Goal: Entertainment & Leisure: Consume media (video, audio)

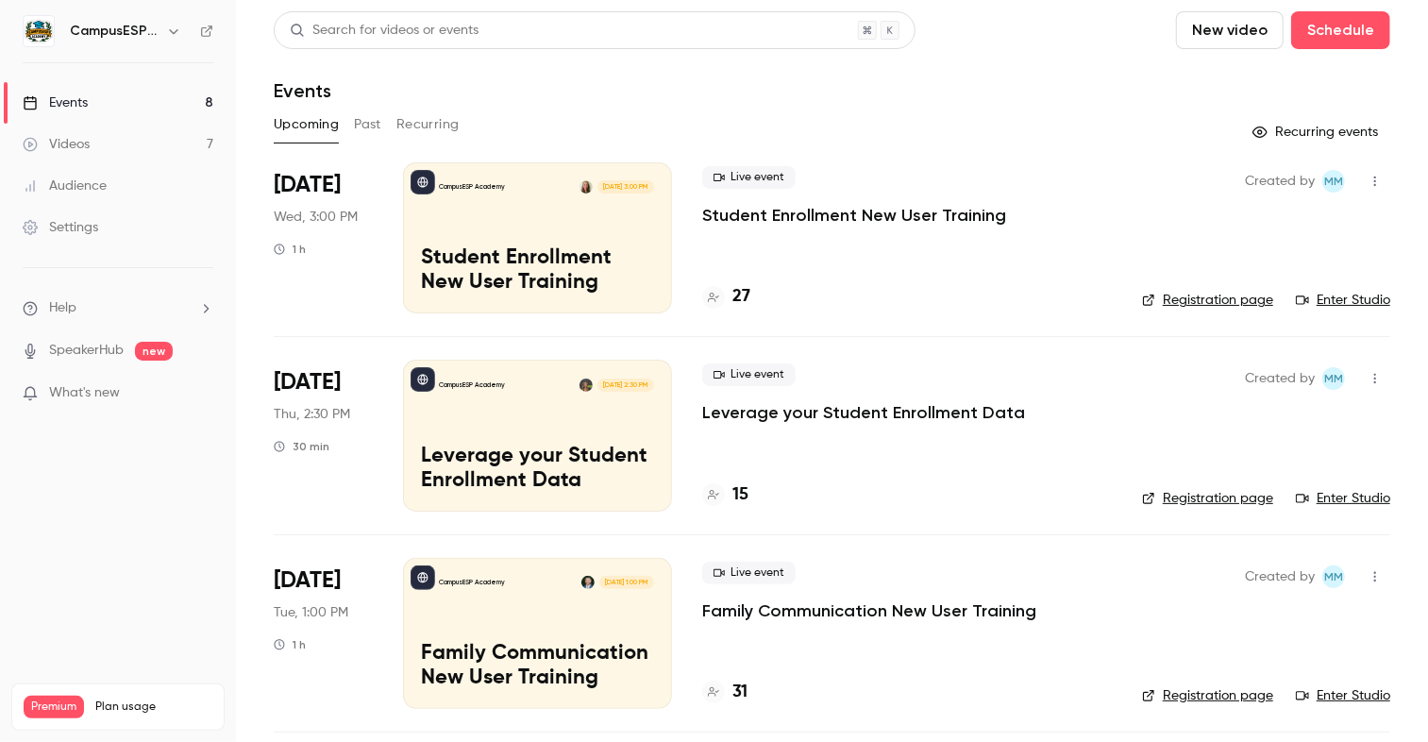
scroll to position [952, 0]
click at [368, 127] on button "Past" at bounding box center [367, 125] width 27 height 30
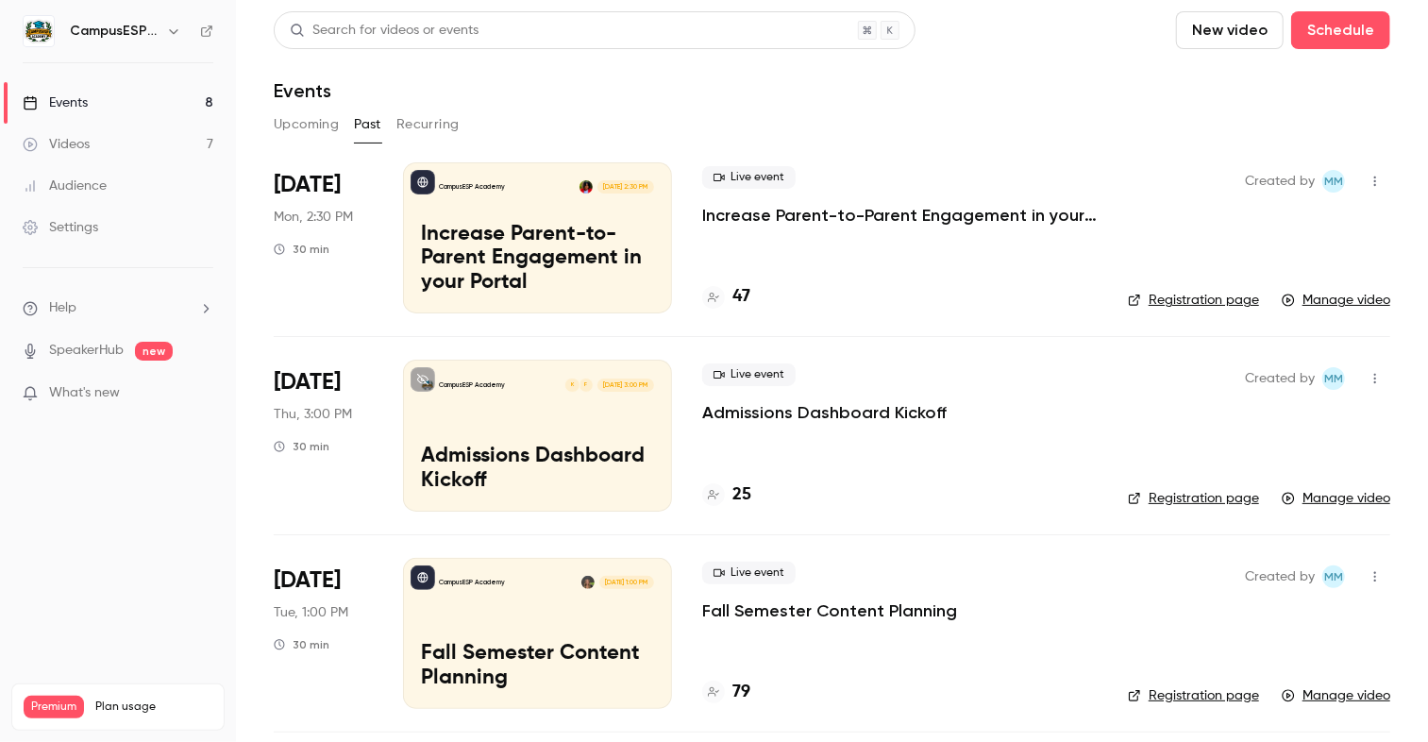
click at [542, 435] on div "CampusESP Academy F K [DATE] 3:00 PM Admissions Dashboard Kickoff" at bounding box center [537, 435] width 269 height 151
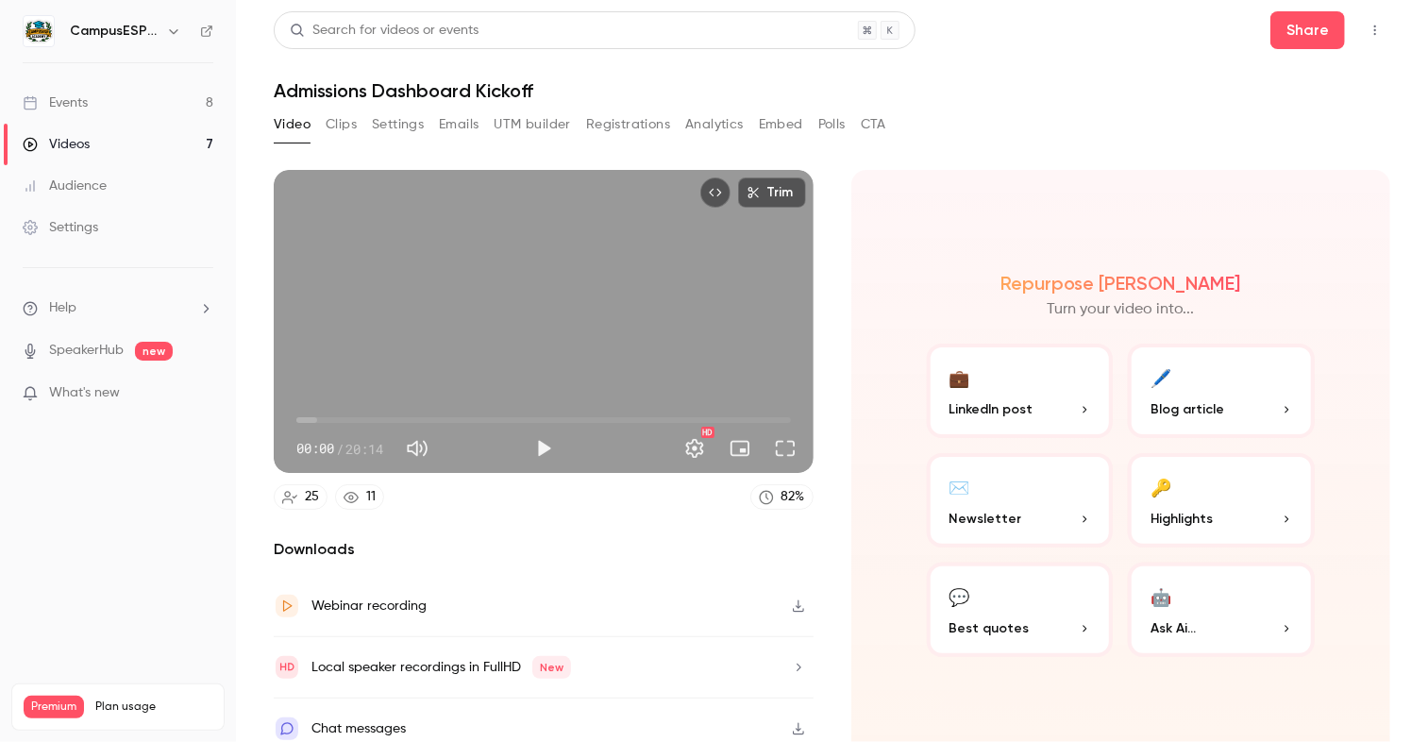
click at [721, 125] on button "Analytics" at bounding box center [714, 125] width 59 height 30
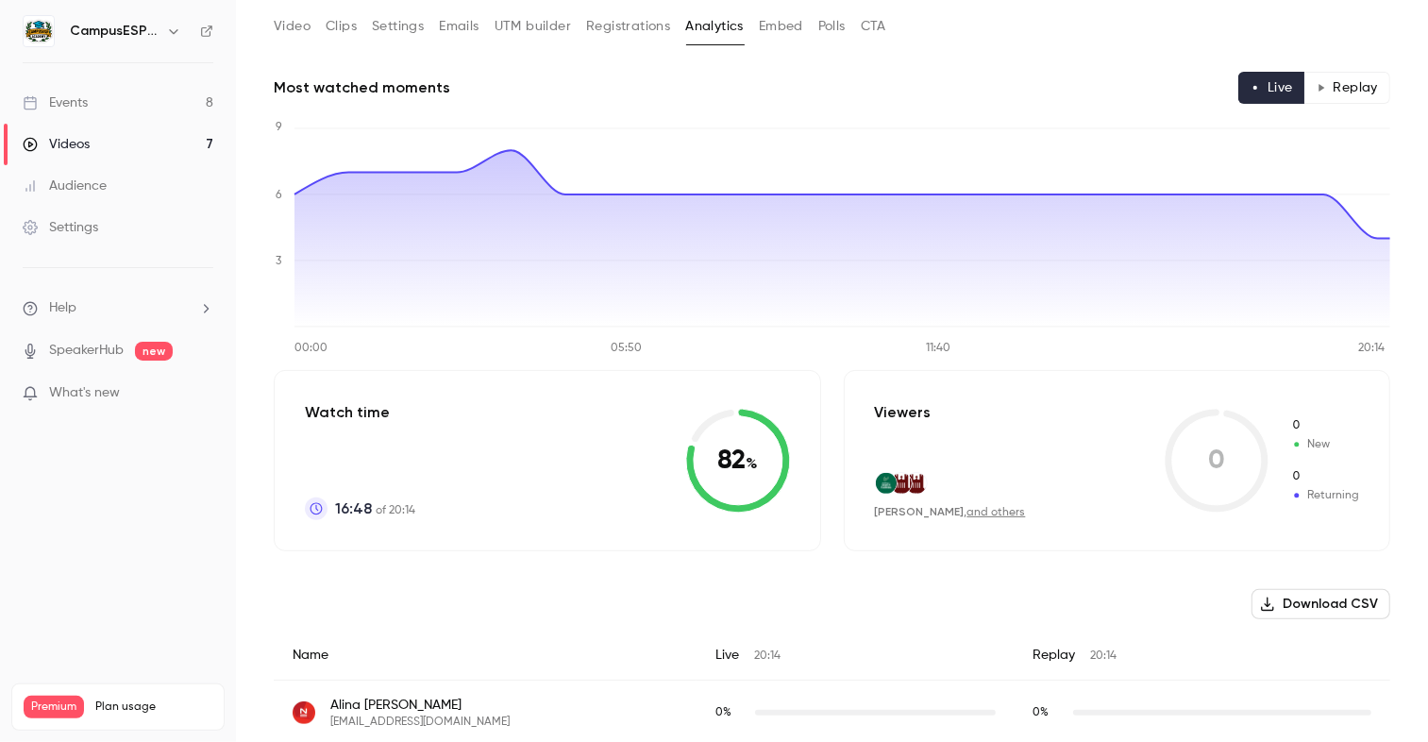
scroll to position [136, 0]
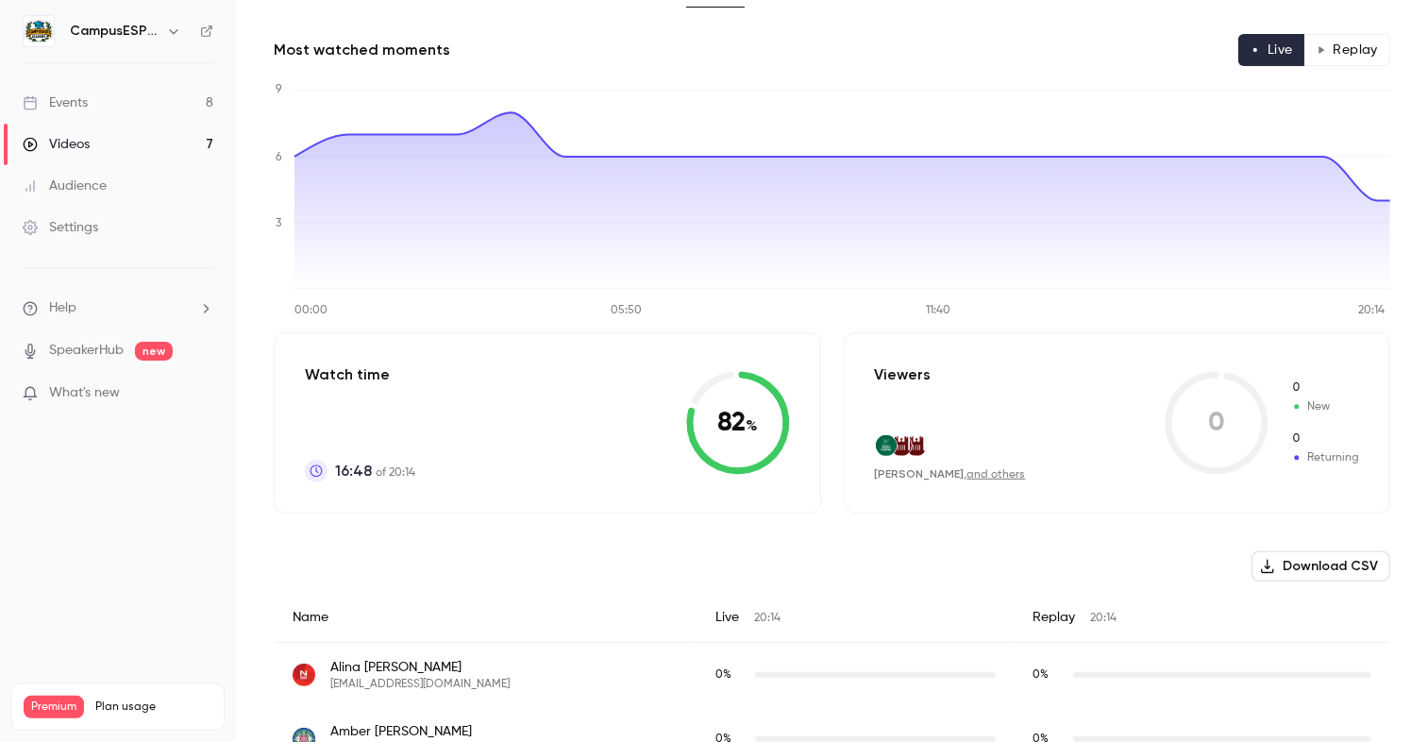
click at [1322, 560] on button "Download CSV" at bounding box center [1321, 566] width 139 height 30
click at [57, 107] on div "Events" at bounding box center [55, 102] width 65 height 19
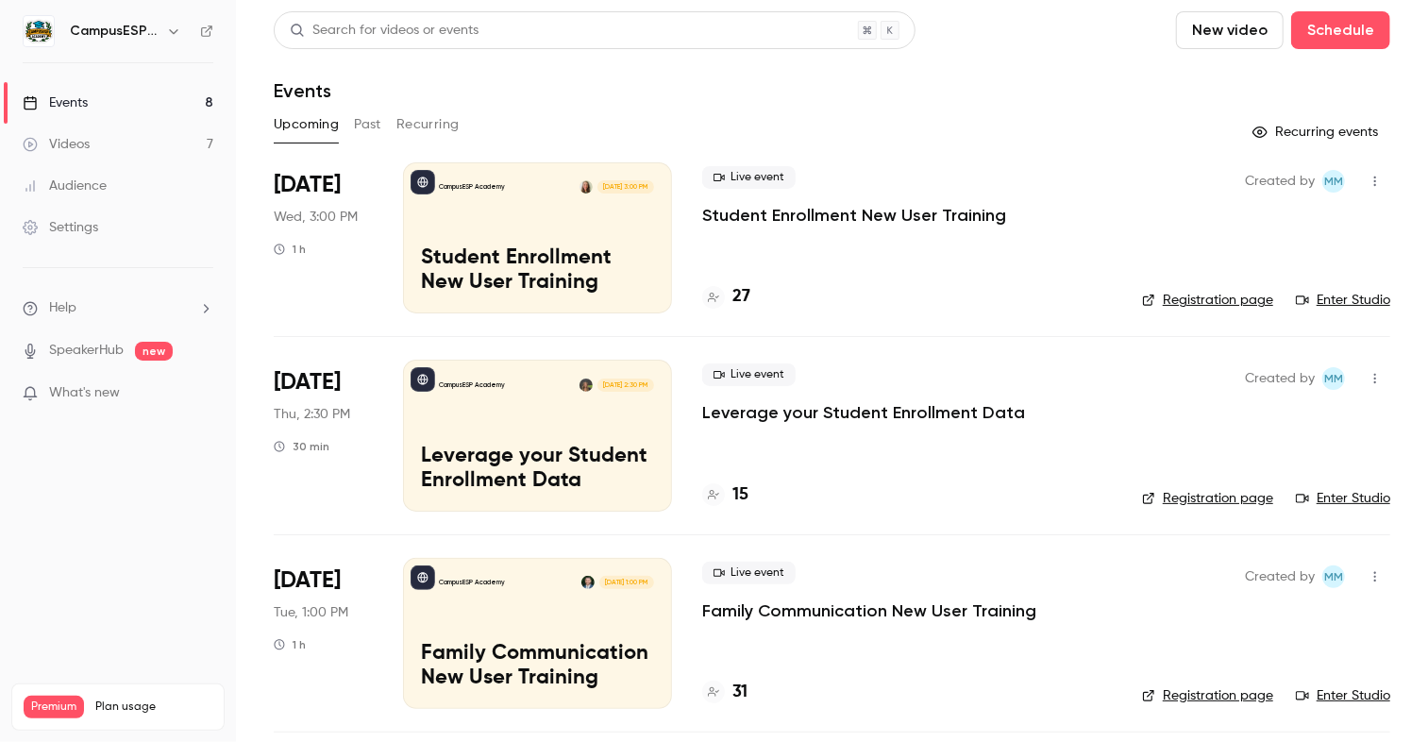
click at [370, 126] on button "Past" at bounding box center [367, 125] width 27 height 30
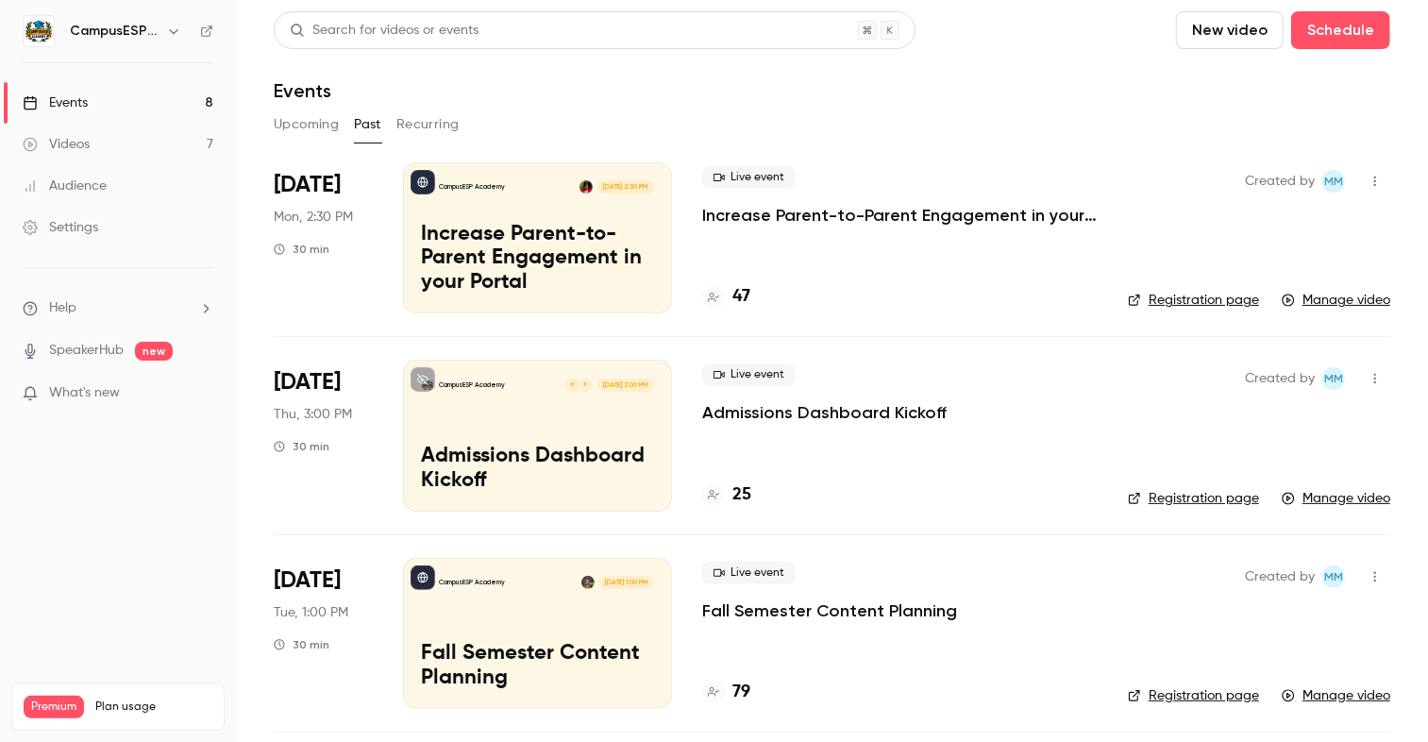
click at [116, 98] on link "Events 8" at bounding box center [118, 103] width 236 height 42
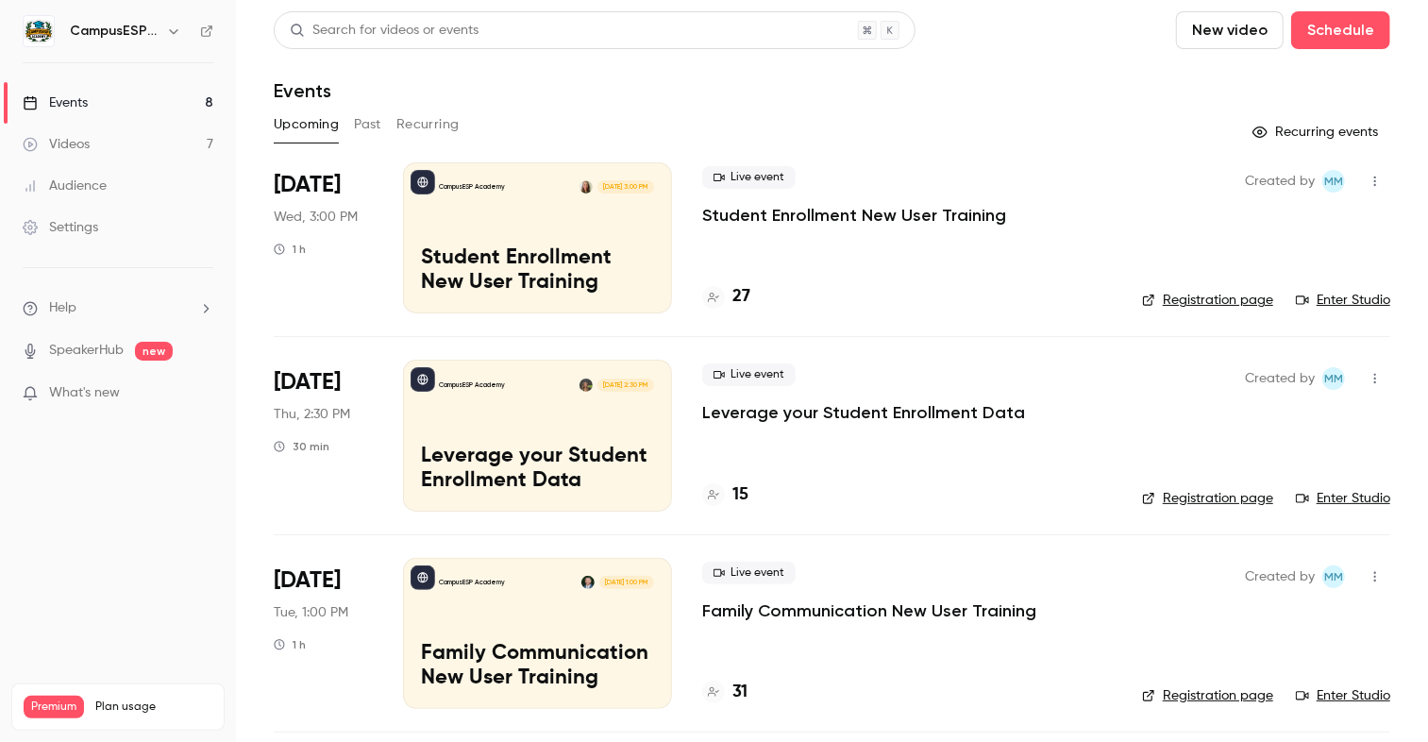
click at [168, 33] on icon "button" at bounding box center [173, 31] width 15 height 15
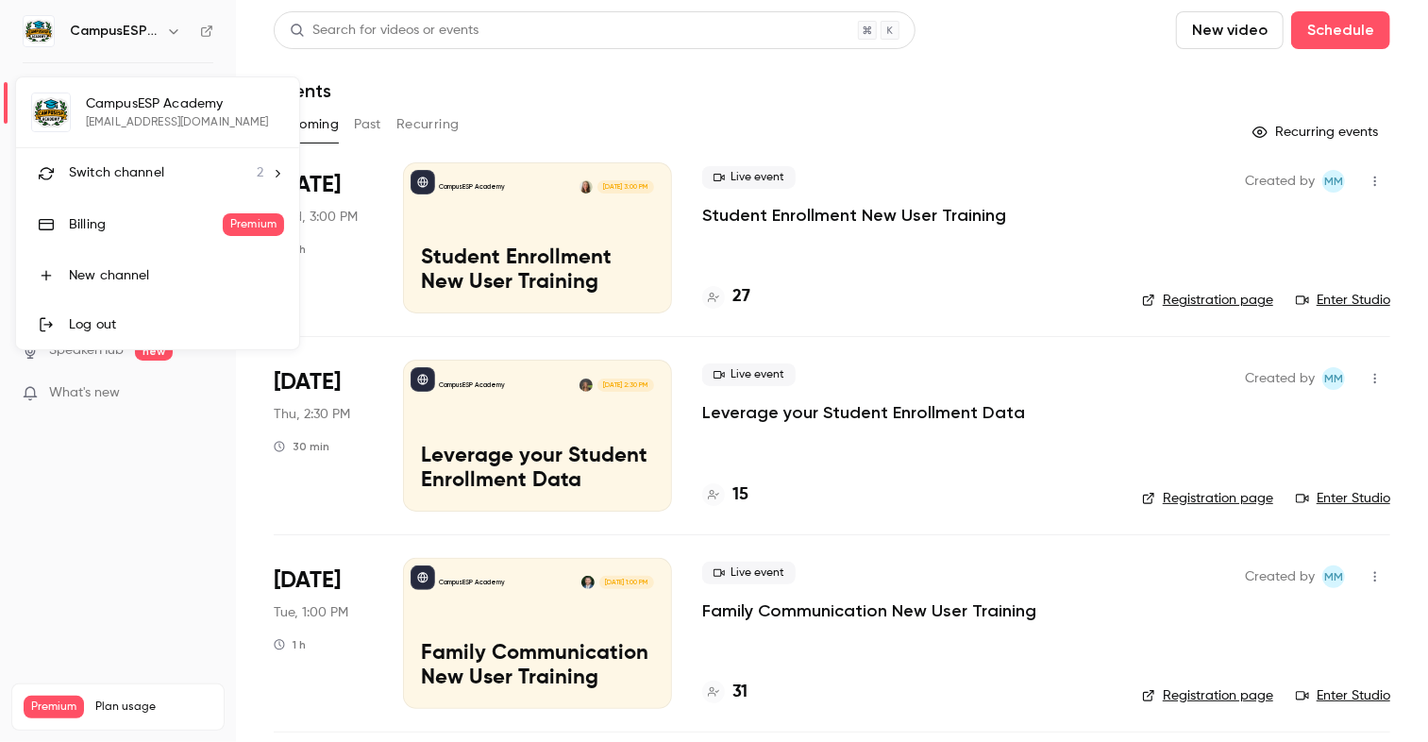
click at [235, 170] on div "Switch channel 2" at bounding box center [166, 173] width 194 height 20
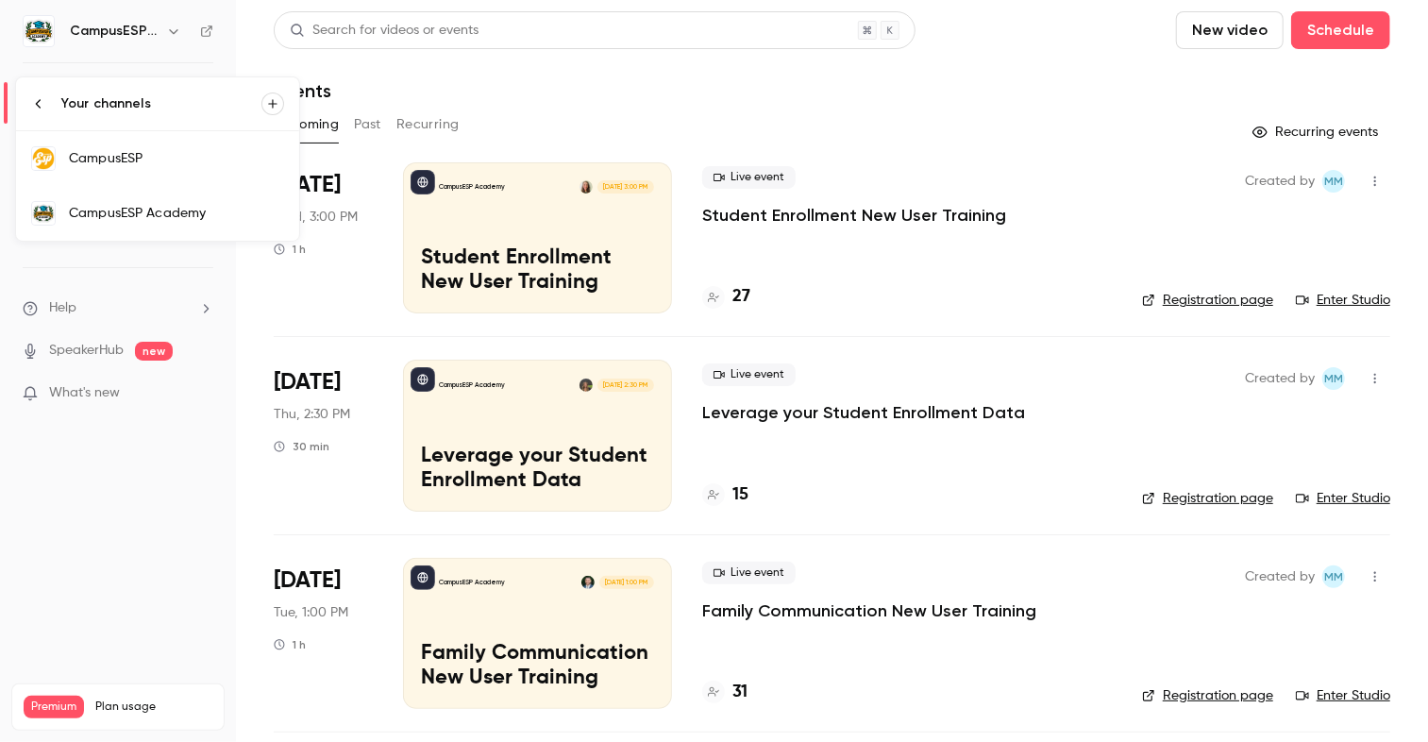
click at [235, 160] on div "CampusESP" at bounding box center [176, 158] width 215 height 19
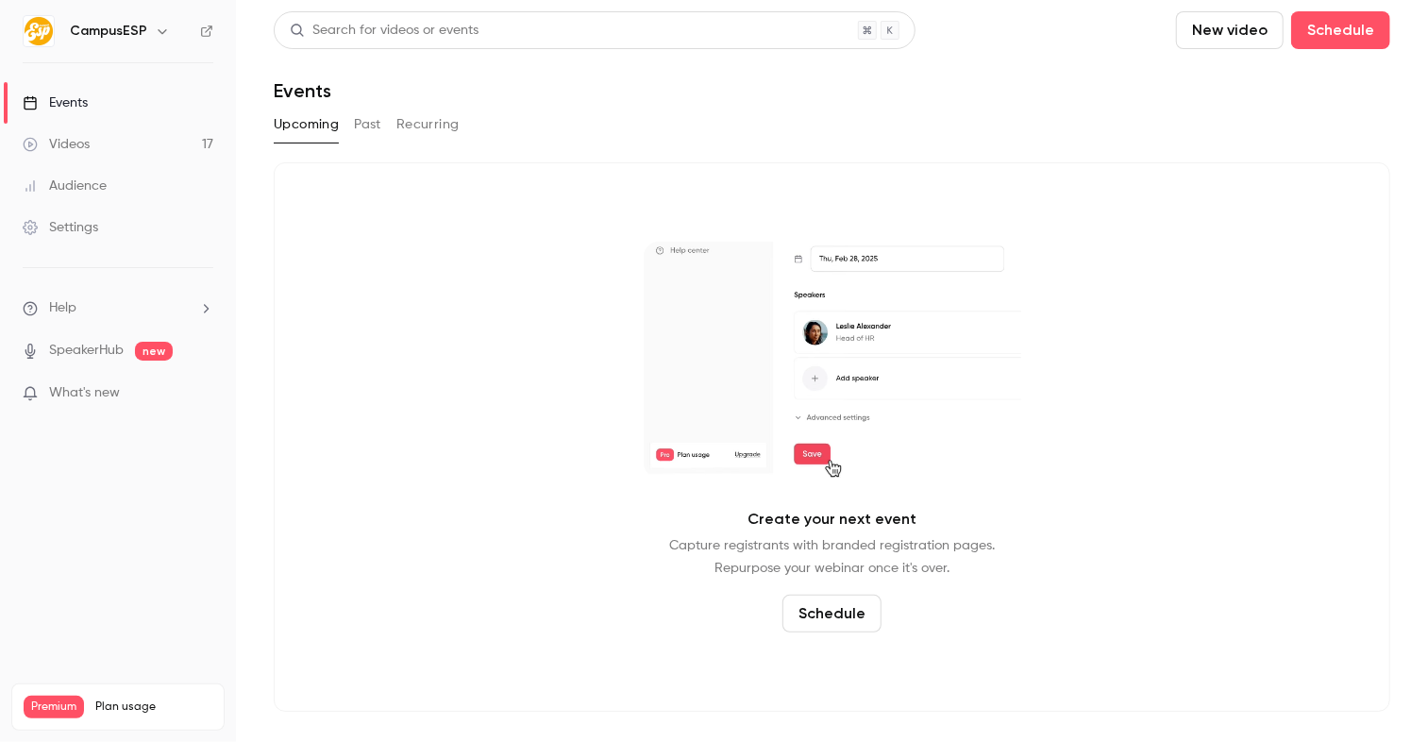
click at [373, 126] on button "Past" at bounding box center [367, 125] width 27 height 30
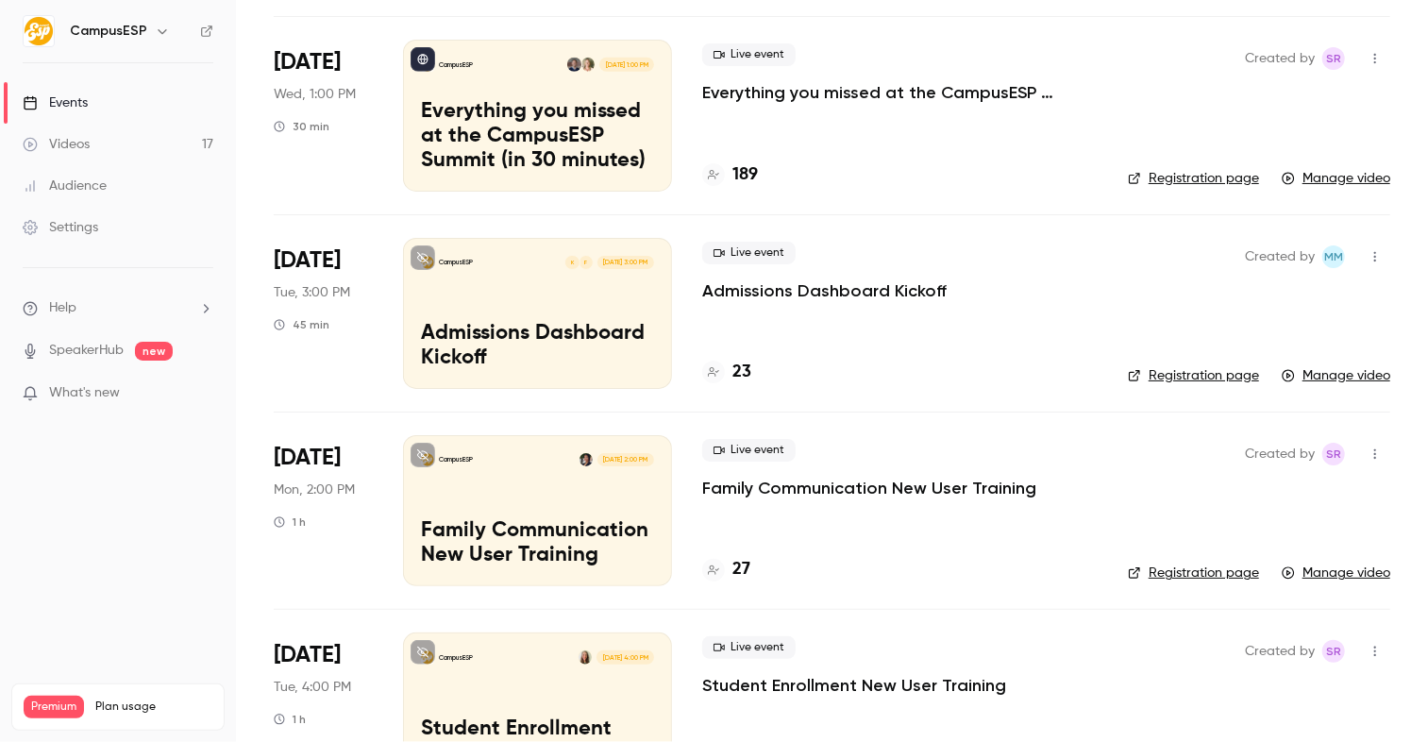
scroll to position [948, 0]
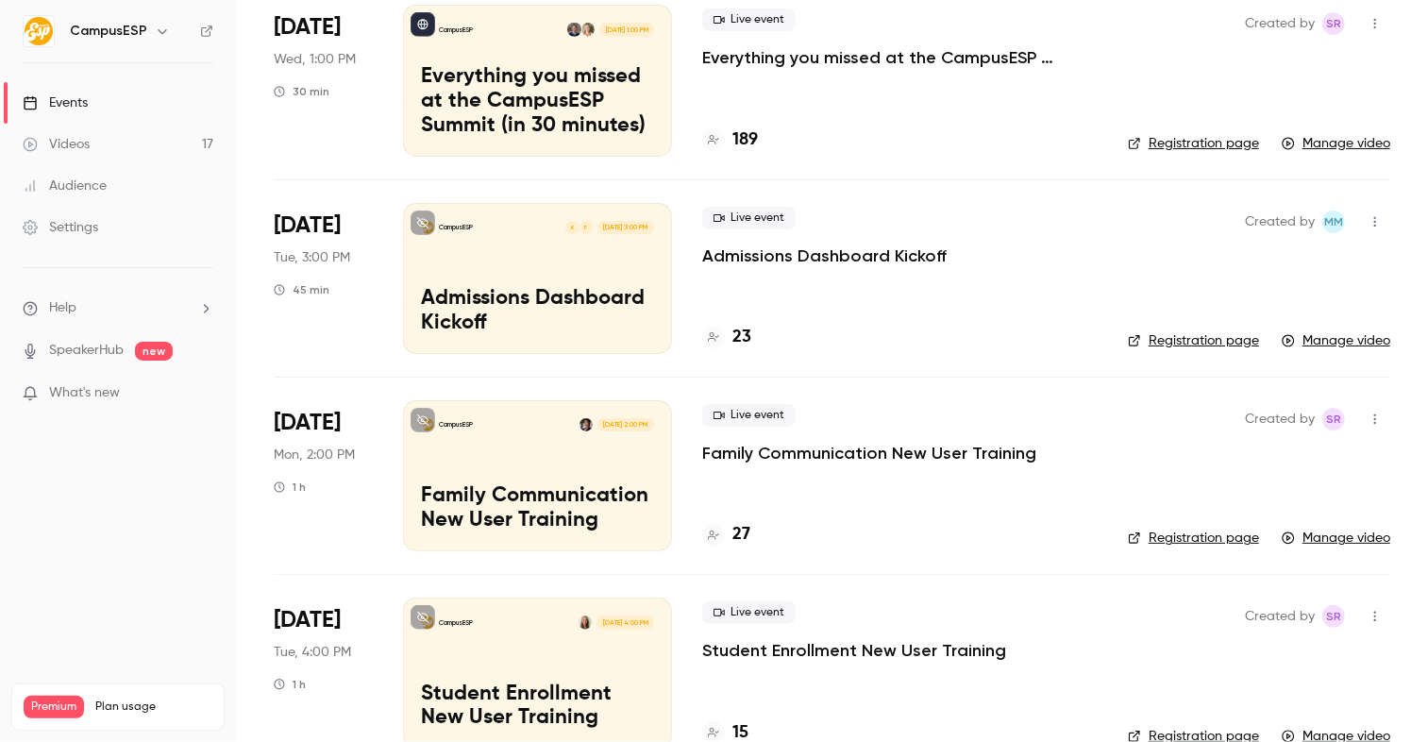
click at [565, 274] on div "CampusESP F K [DATE] 3:00 PM Admissions Dashboard Kickoff" at bounding box center [537, 278] width 269 height 151
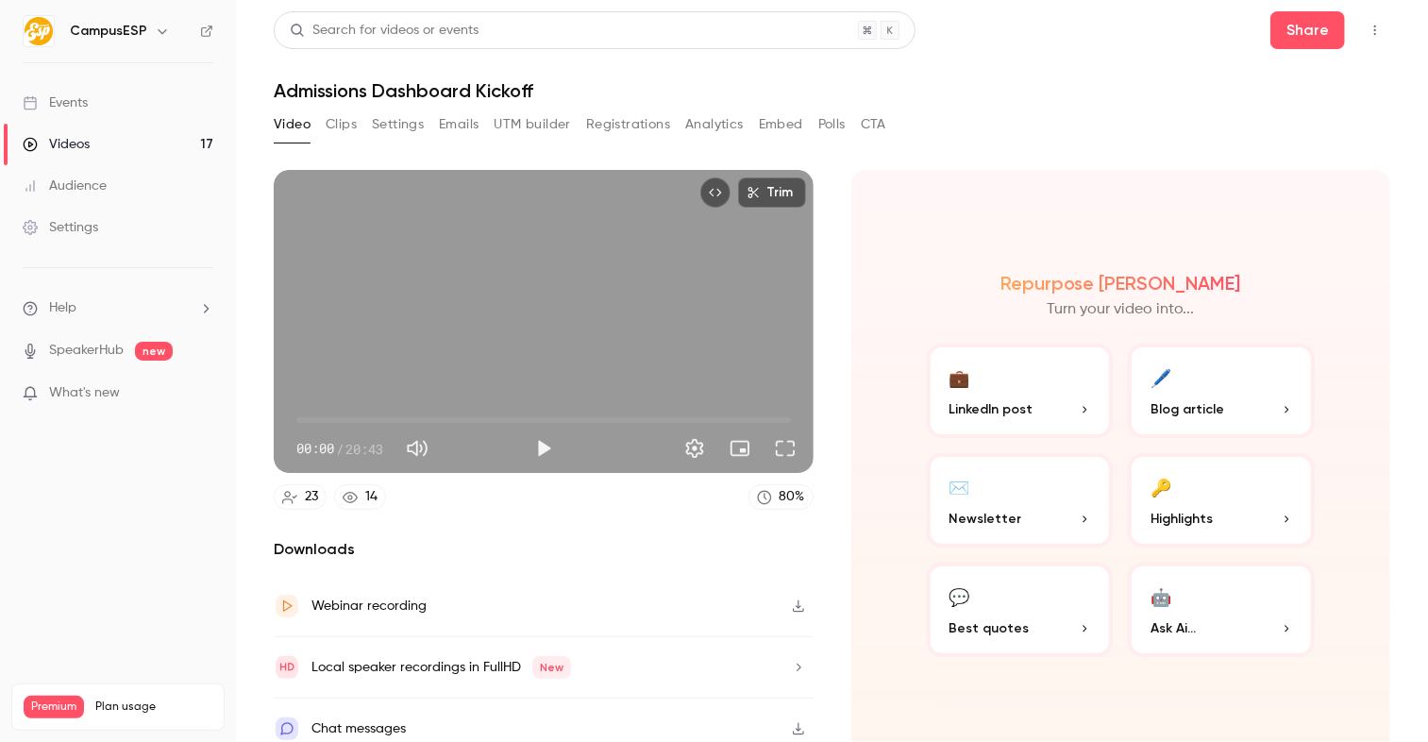
click at [644, 126] on button "Registrations" at bounding box center [628, 125] width 84 height 30
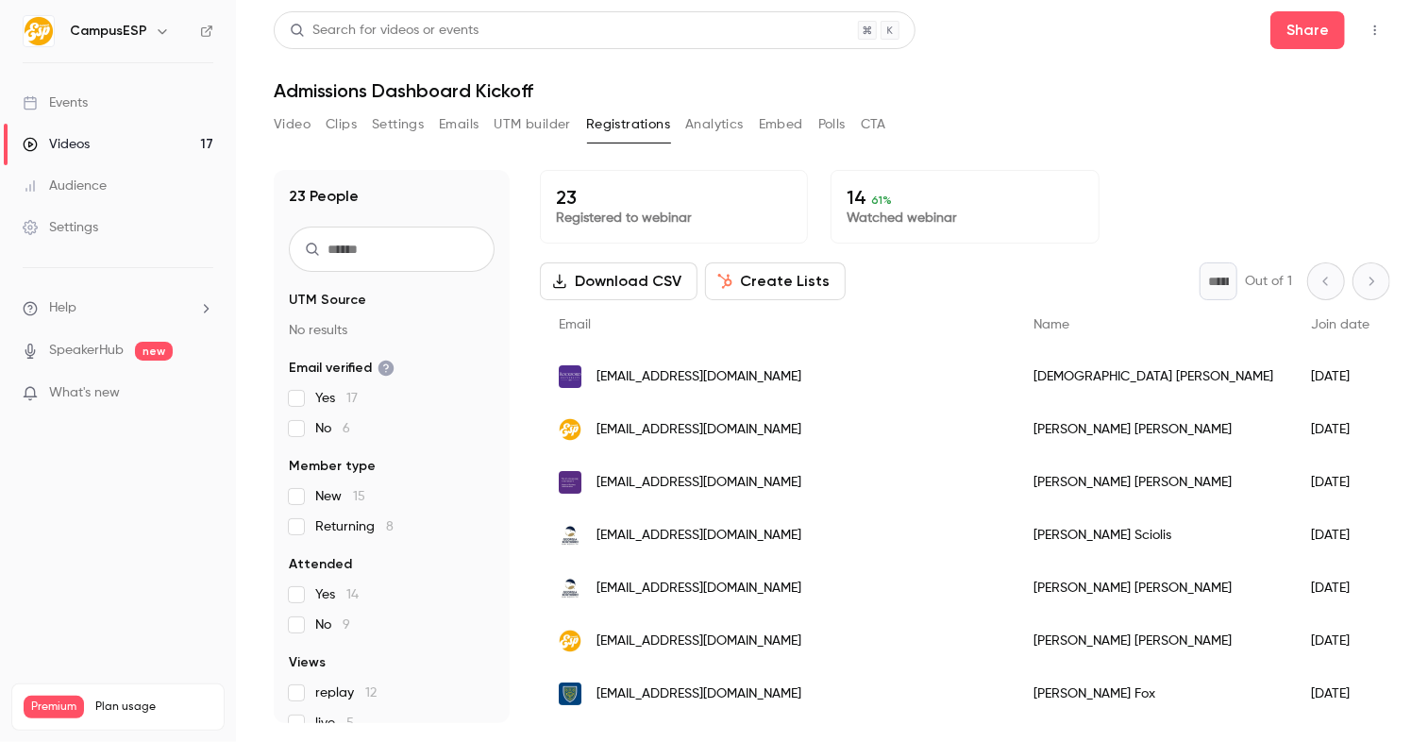
click at [718, 122] on button "Analytics" at bounding box center [714, 125] width 59 height 30
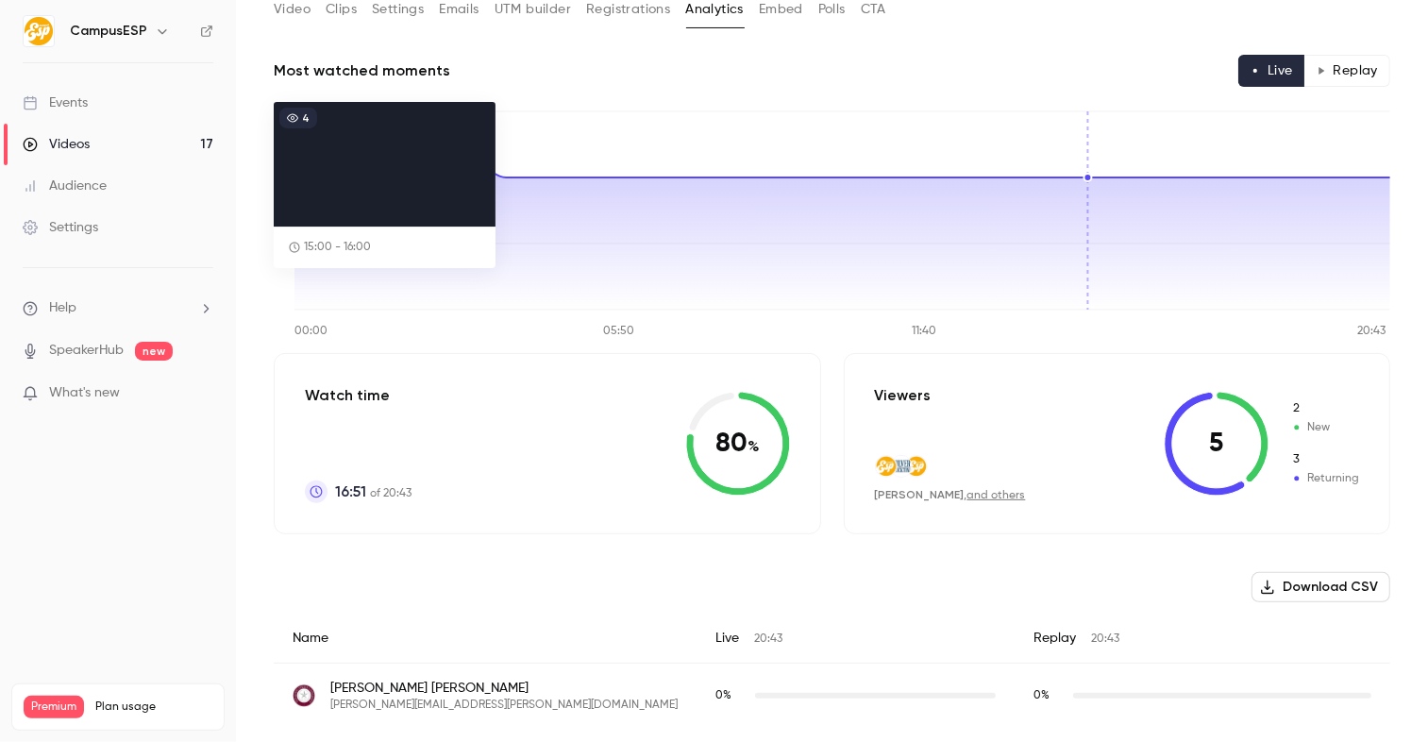
scroll to position [264, 0]
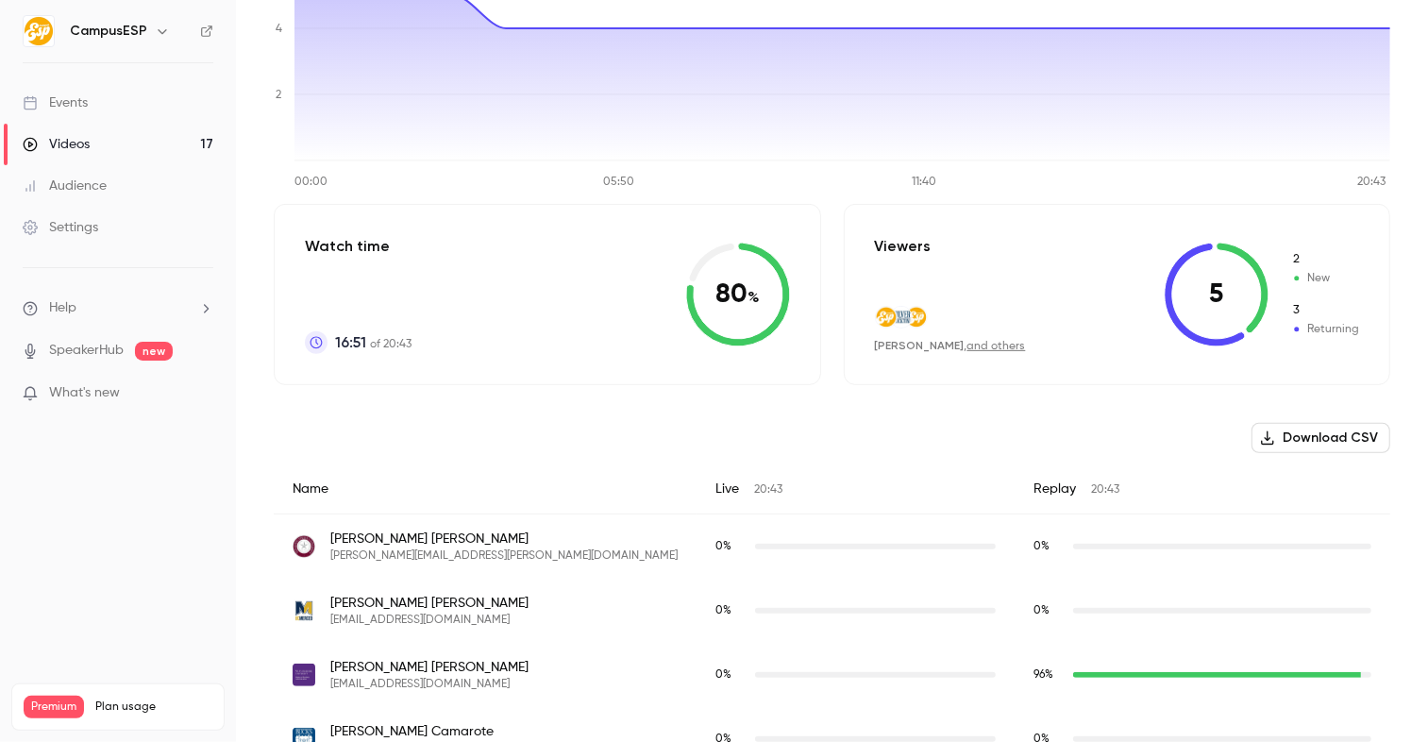
click at [1324, 443] on button "Download CSV" at bounding box center [1321, 438] width 139 height 30
click at [161, 28] on icon "button" at bounding box center [162, 31] width 15 height 15
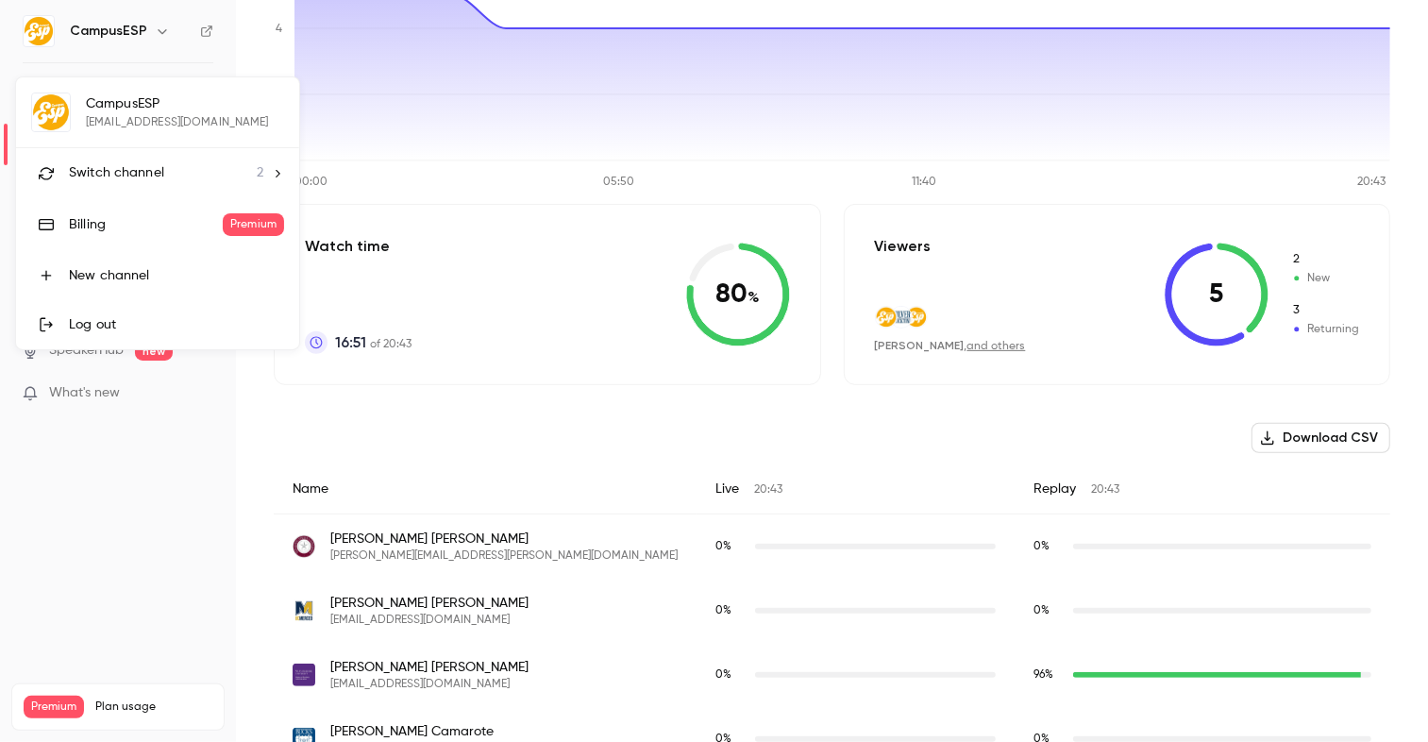
click at [178, 174] on div "Switch channel 2" at bounding box center [166, 173] width 194 height 20
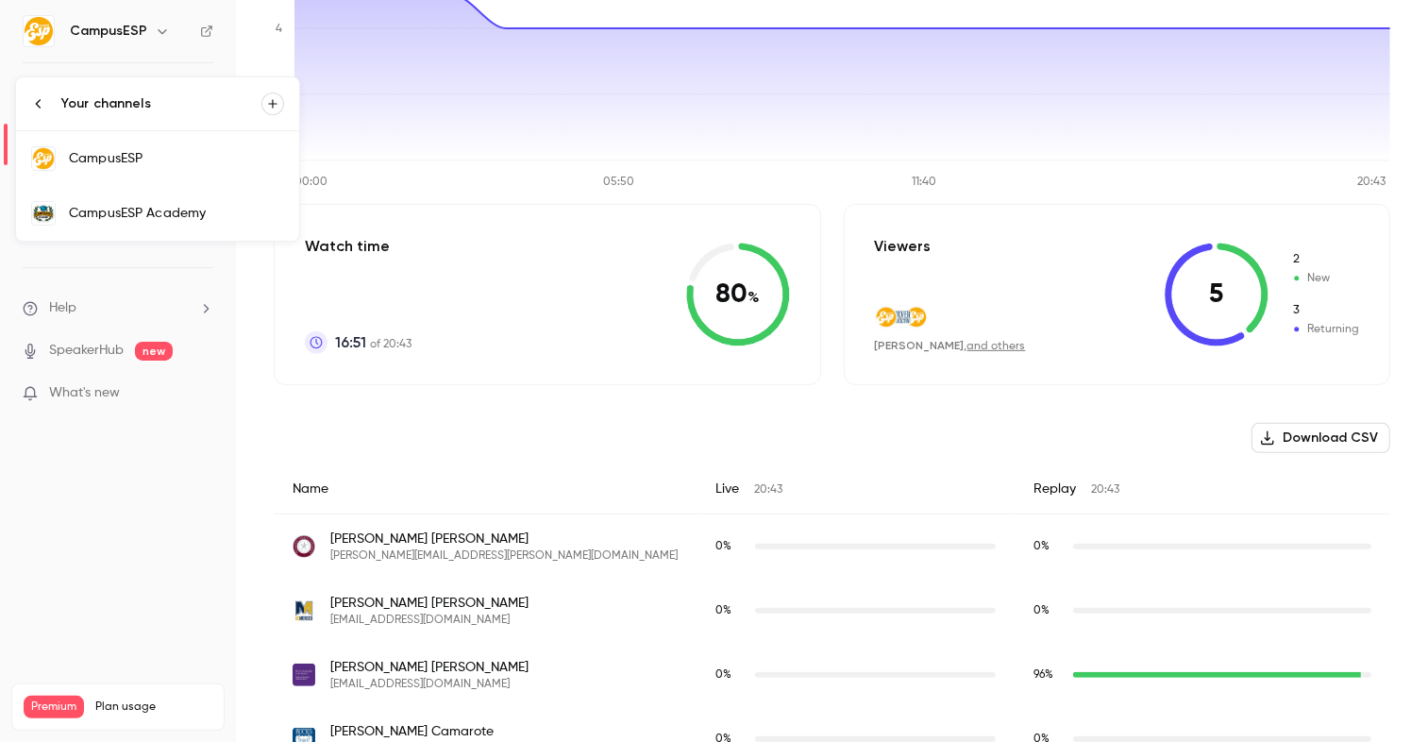
click at [193, 198] on link "CampusESP Academy" at bounding box center [157, 213] width 283 height 55
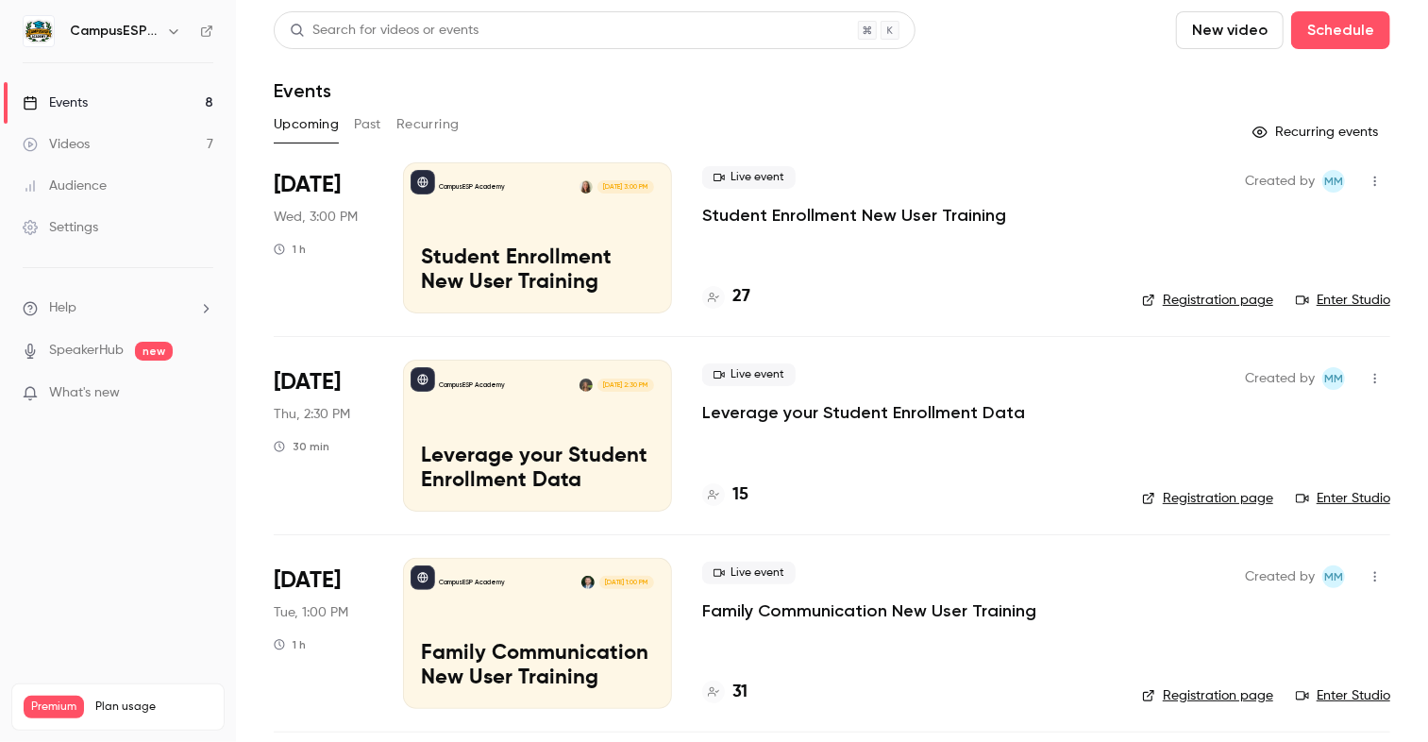
click at [362, 121] on button "Past" at bounding box center [367, 125] width 27 height 30
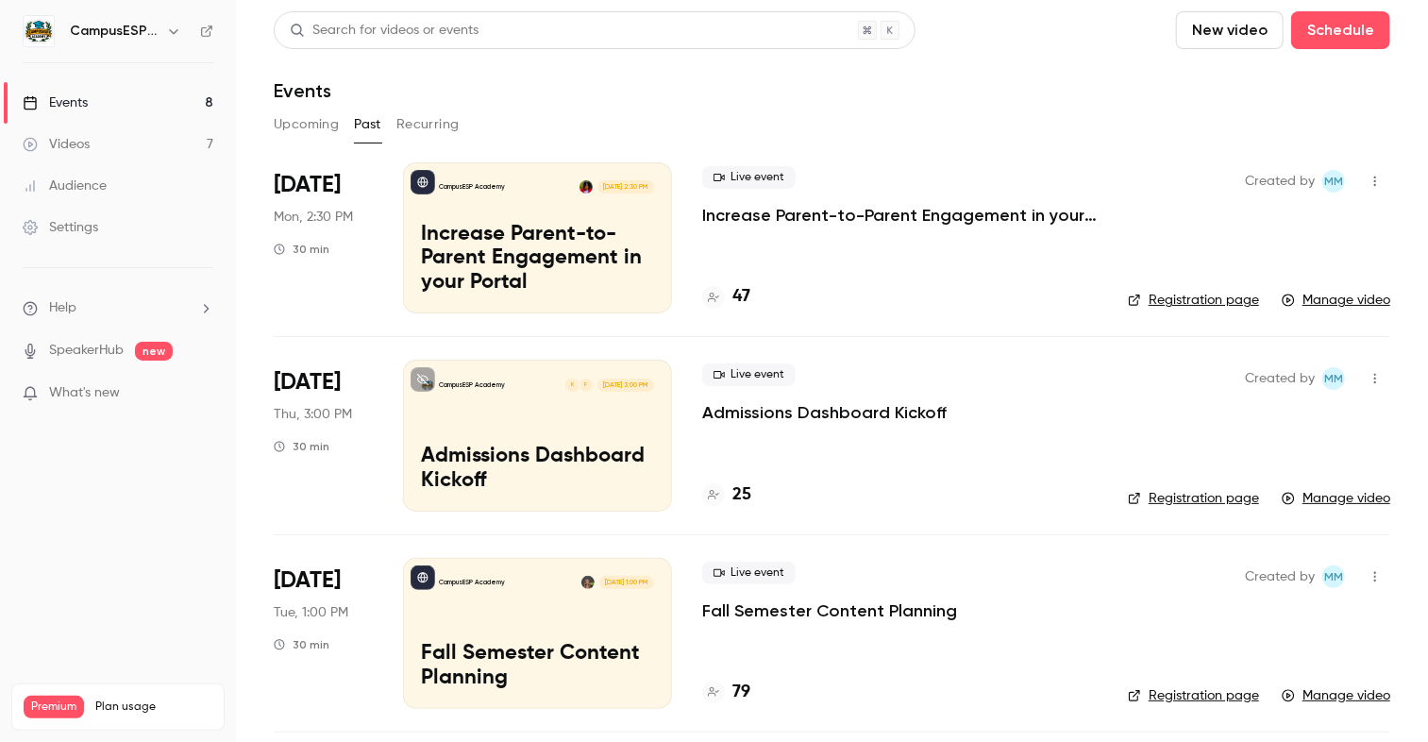
click at [76, 115] on link "Events 8" at bounding box center [118, 103] width 236 height 42
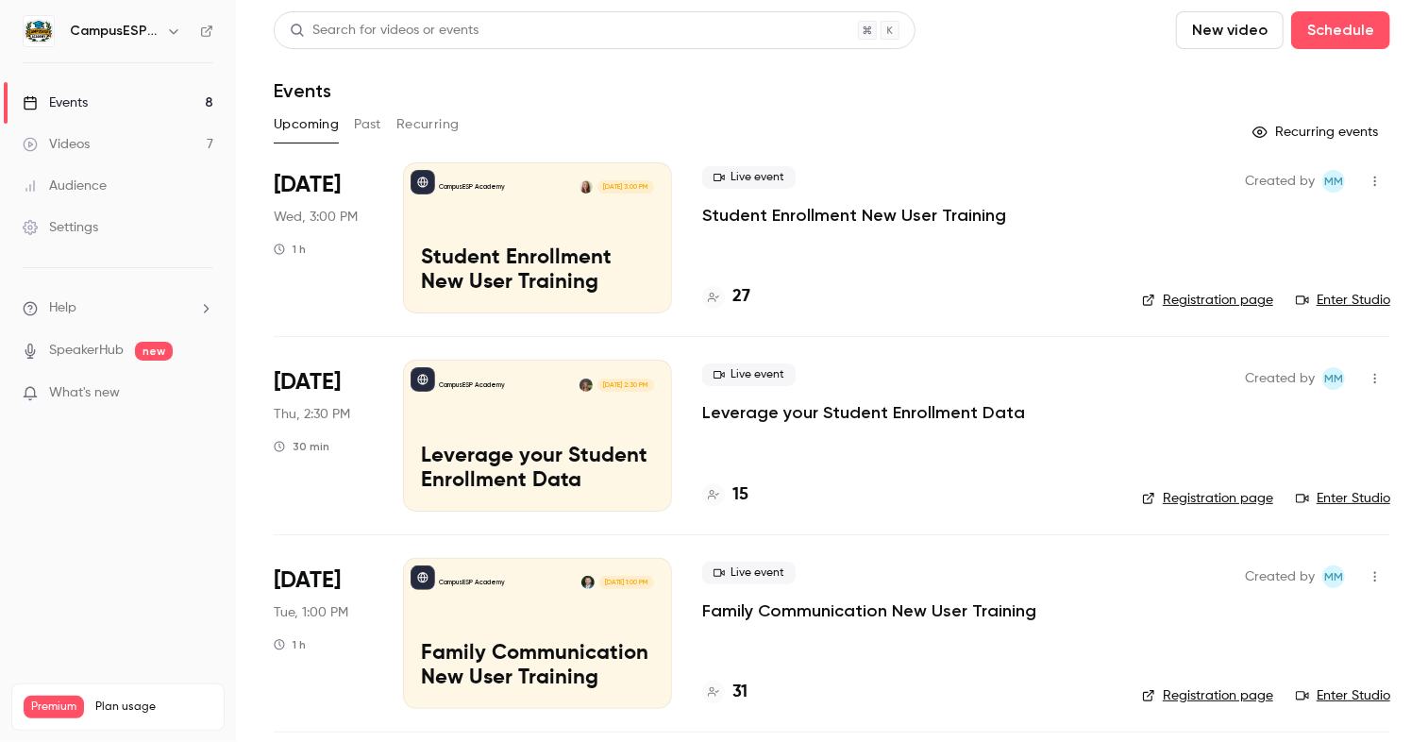
click at [88, 140] on div "Videos" at bounding box center [56, 144] width 67 height 19
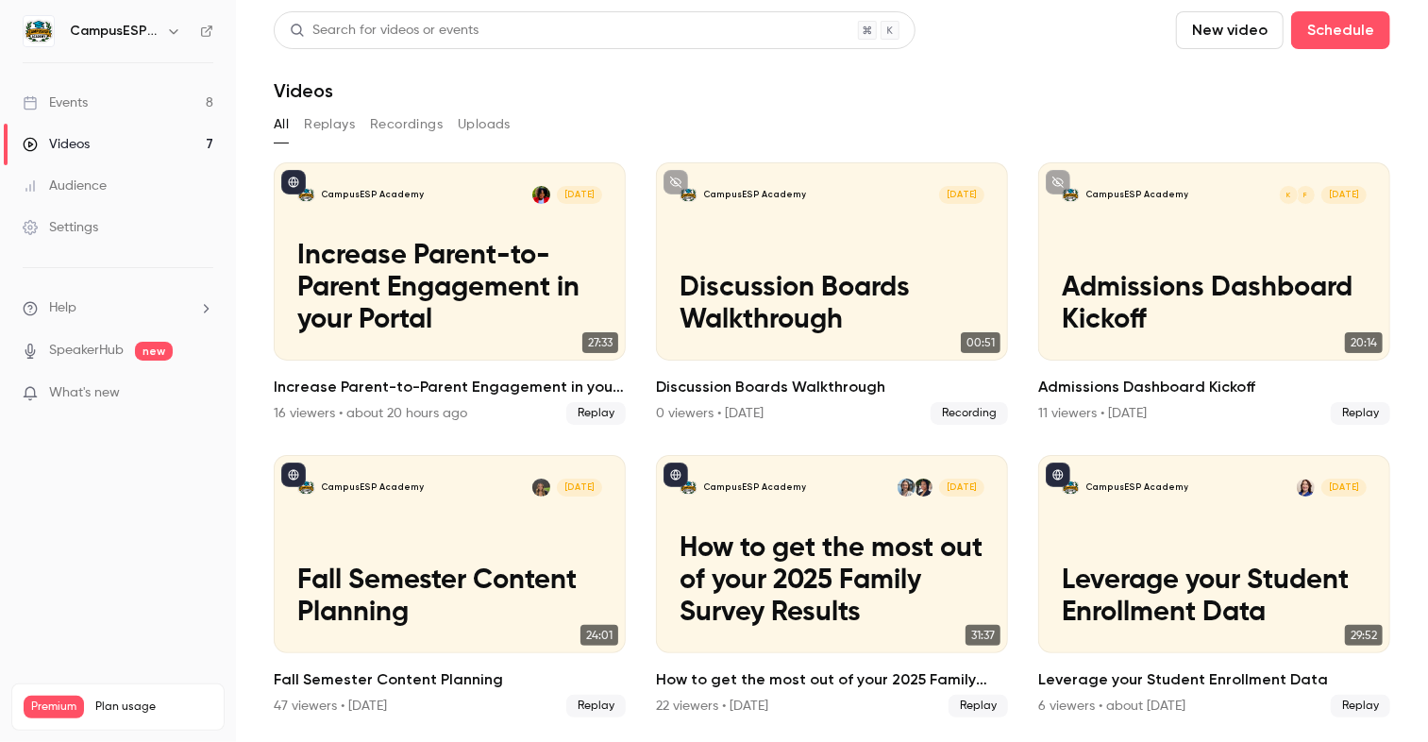
click at [479, 130] on button "Uploads" at bounding box center [484, 125] width 53 height 30
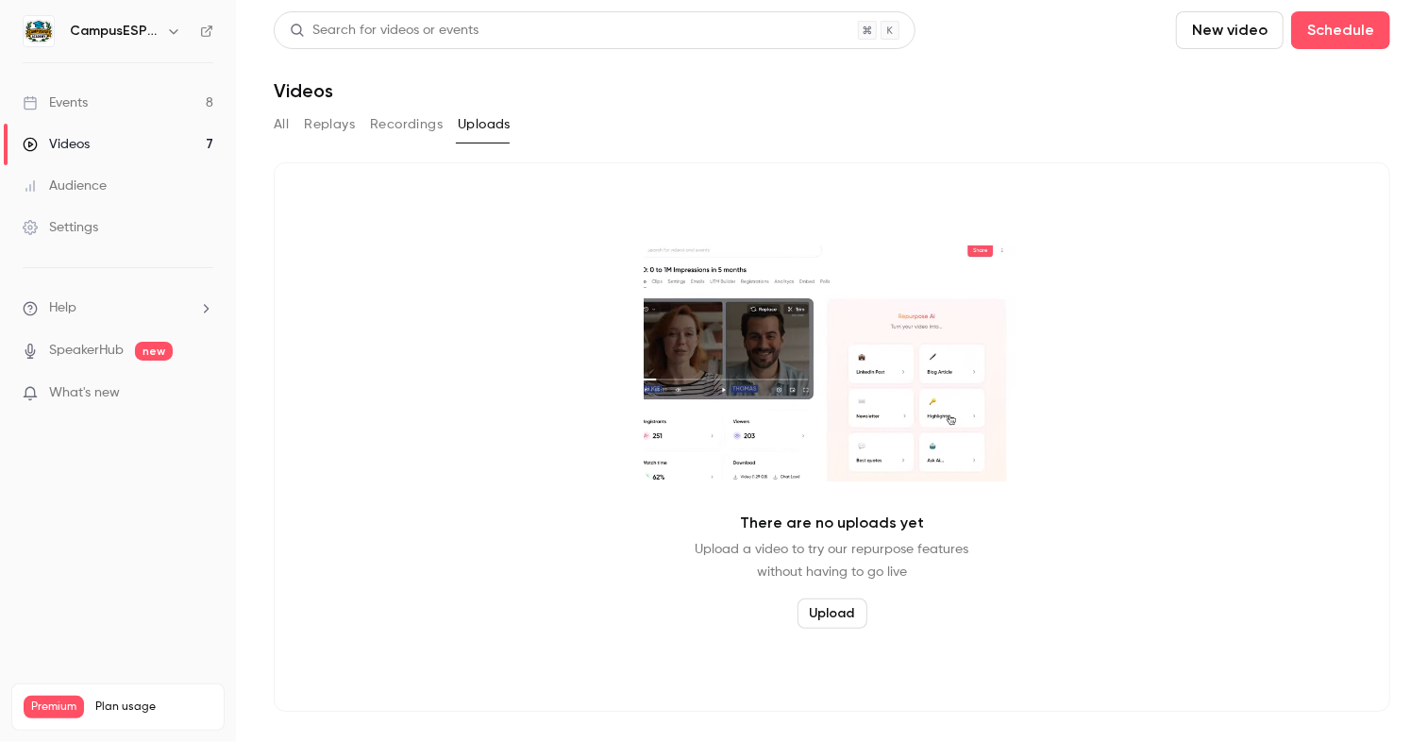
click at [416, 122] on button "Recordings" at bounding box center [406, 125] width 73 height 30
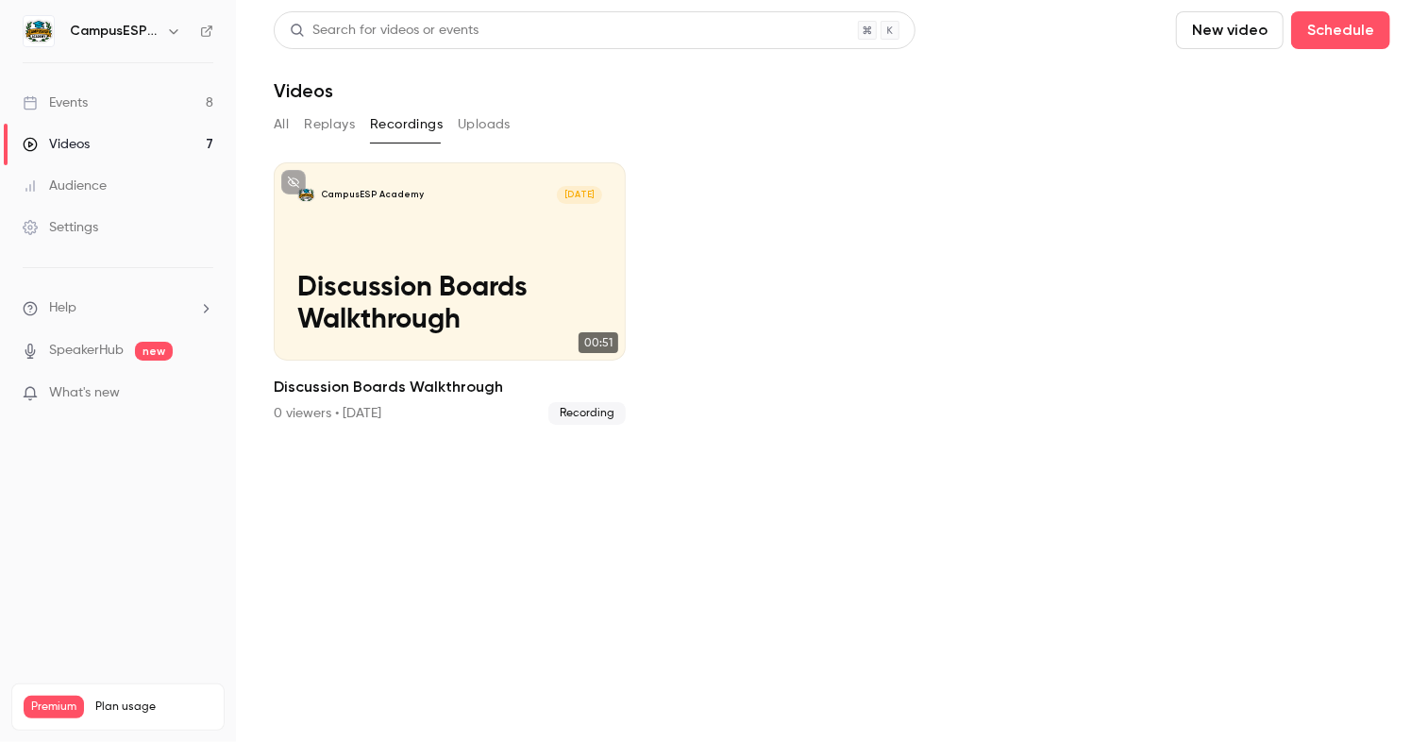
click at [104, 103] on link "Events 8" at bounding box center [118, 103] width 236 height 42
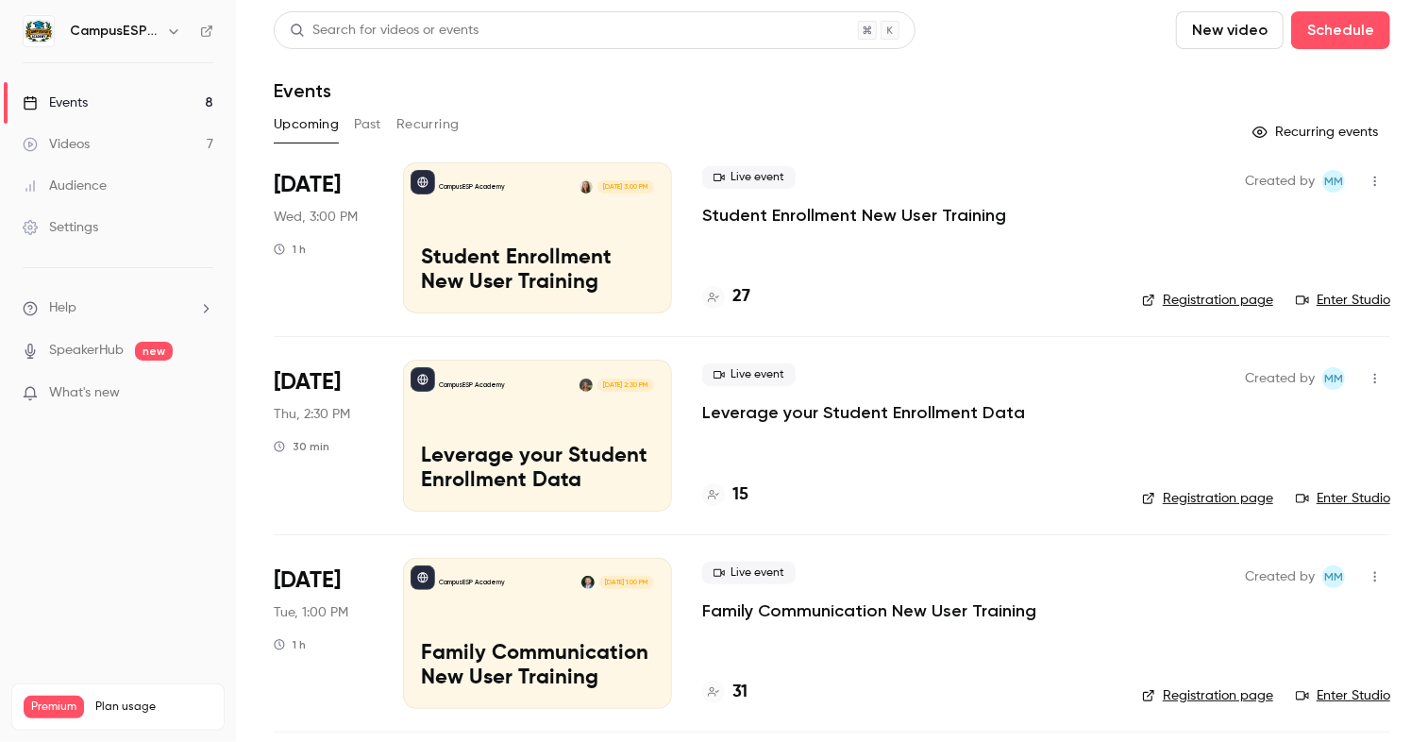
click at [170, 34] on icon "button" at bounding box center [173, 31] width 15 height 15
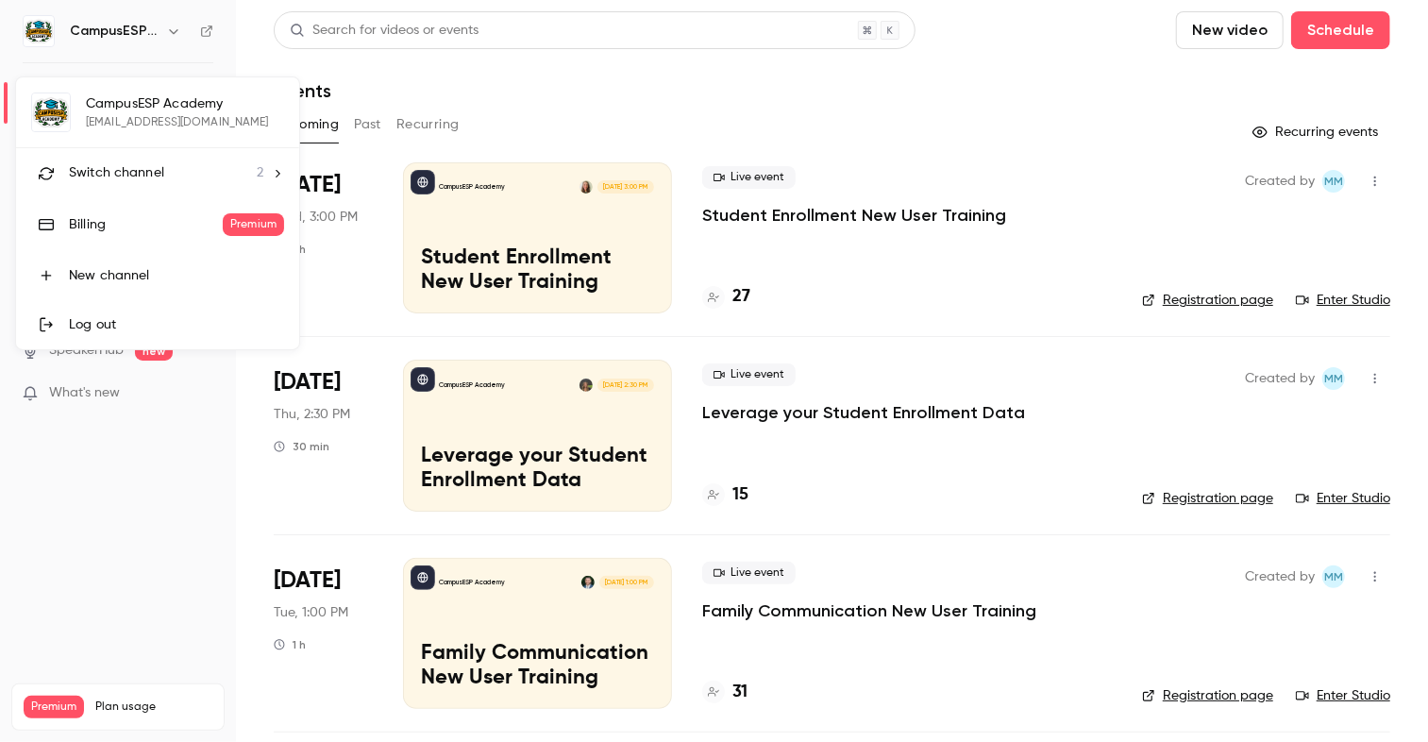
click at [276, 171] on icon at bounding box center [277, 173] width 13 height 13
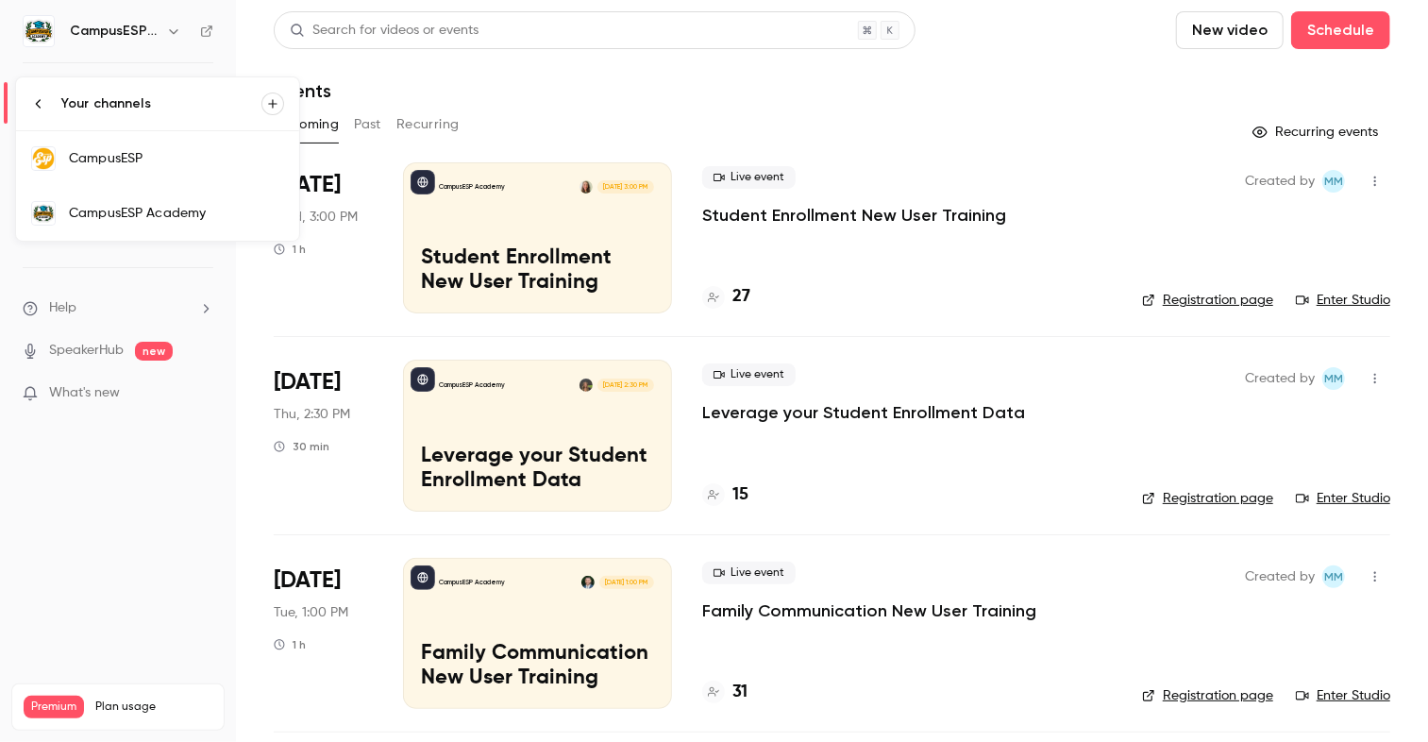
click at [157, 28] on div at bounding box center [714, 371] width 1428 height 742
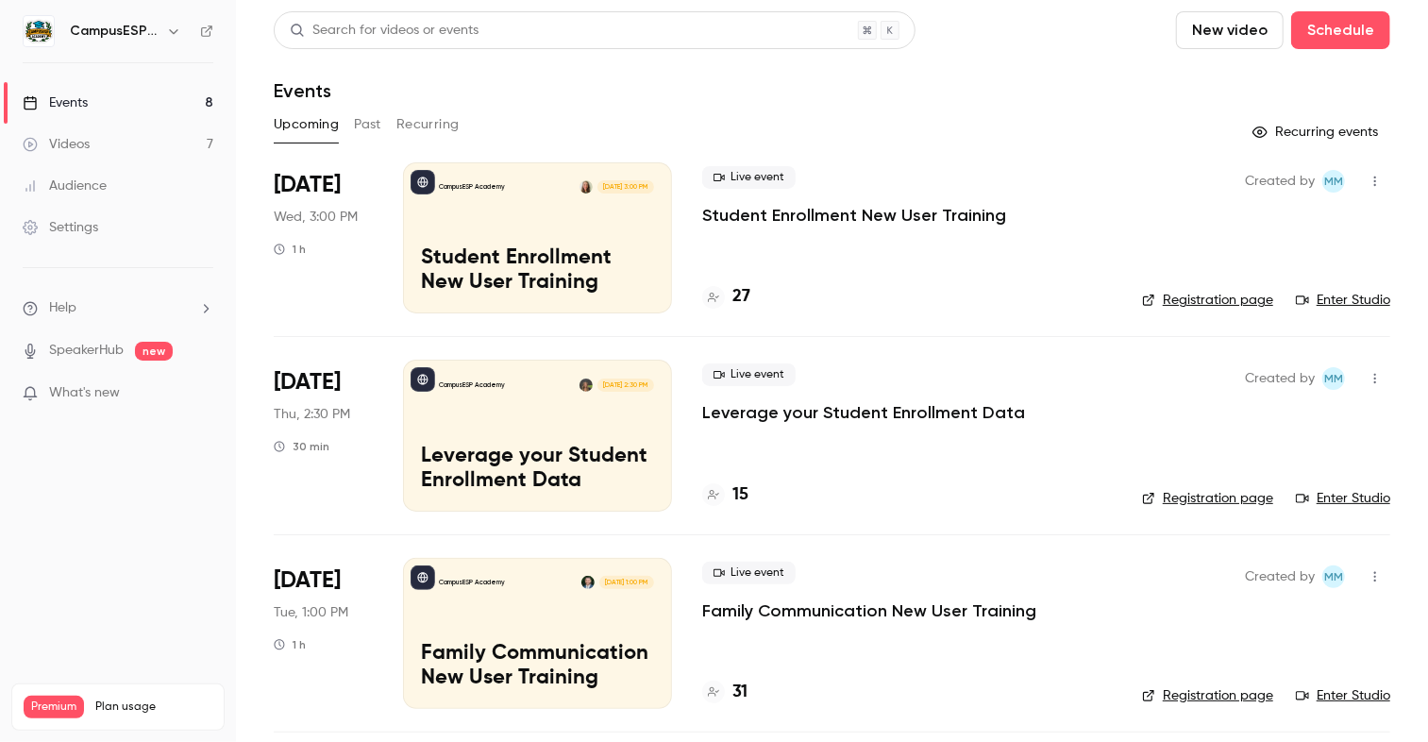
click at [171, 34] on icon "button" at bounding box center [173, 31] width 15 height 15
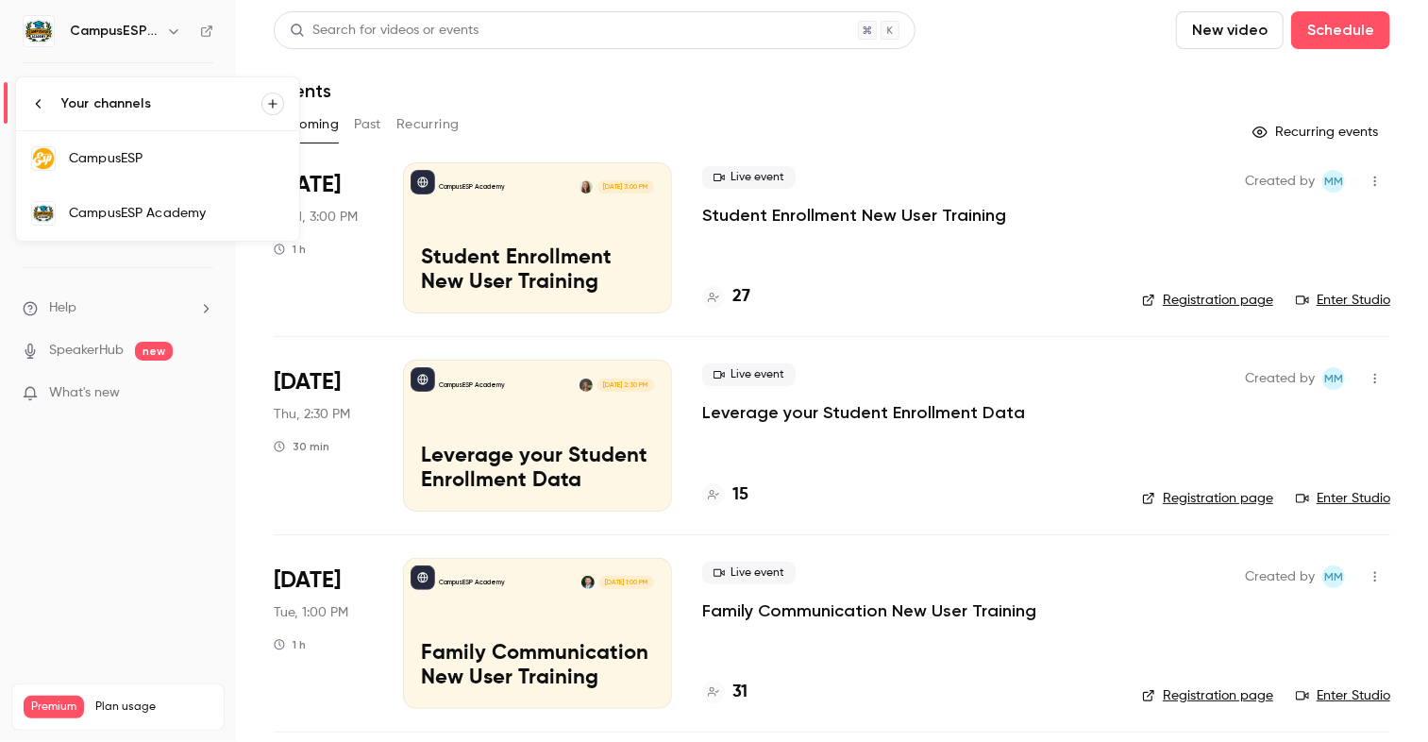
click at [130, 158] on div "CampusESP" at bounding box center [176, 158] width 215 height 19
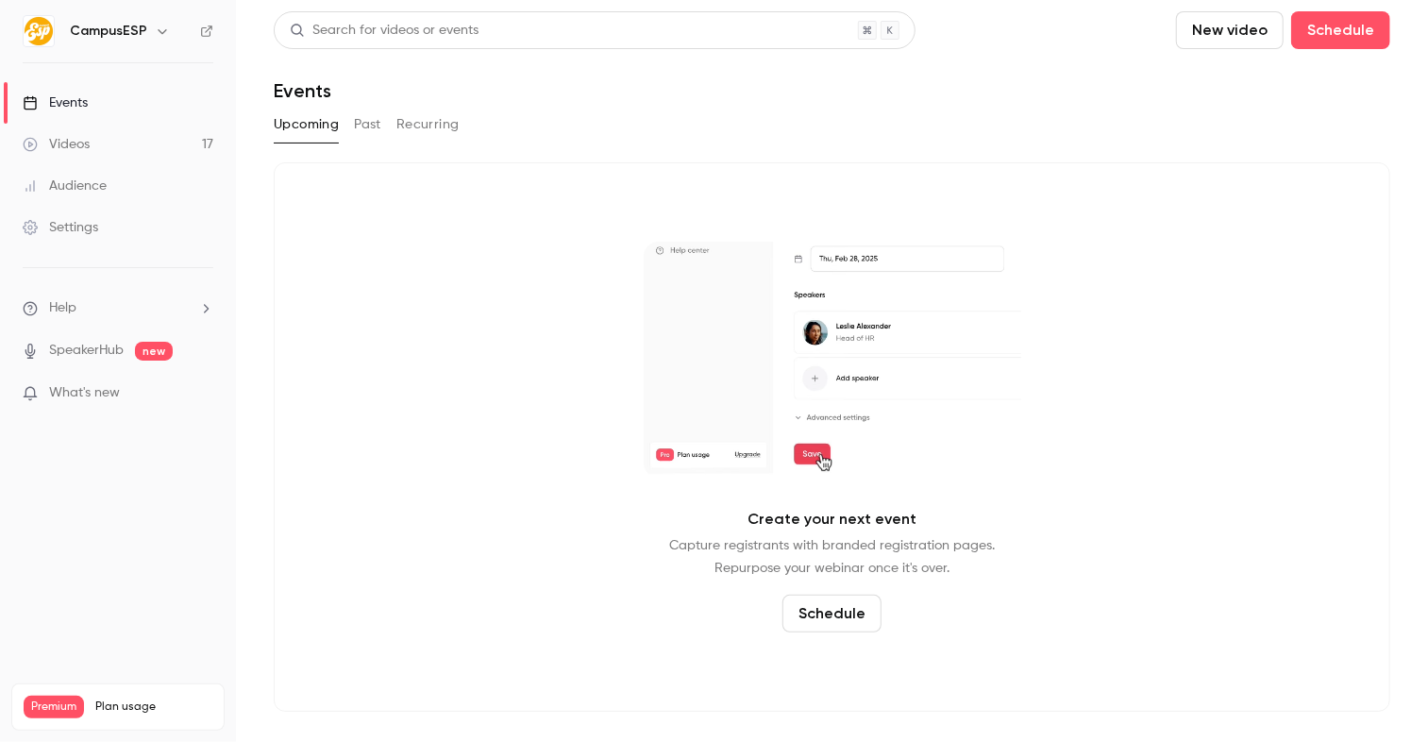
click at [374, 129] on button "Past" at bounding box center [367, 125] width 27 height 30
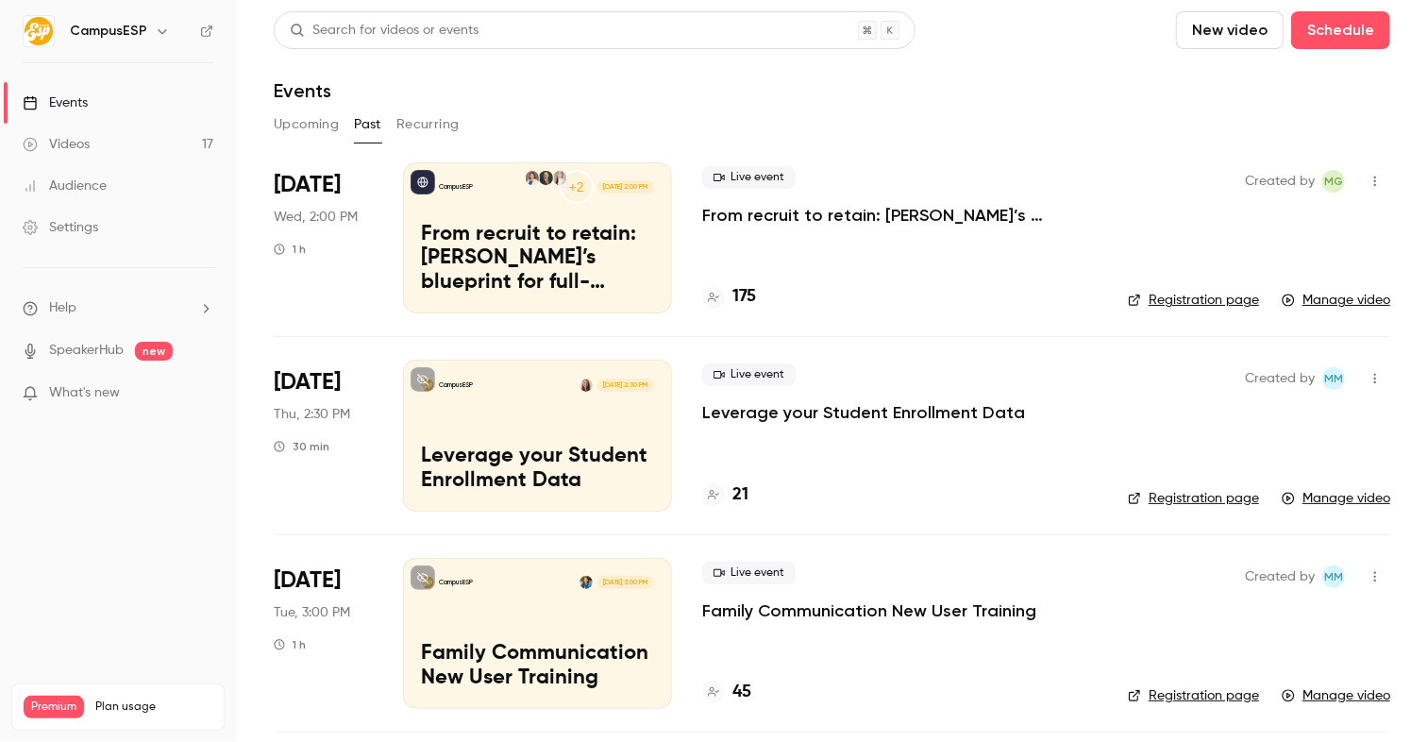
click at [156, 30] on icon "button" at bounding box center [162, 31] width 15 height 15
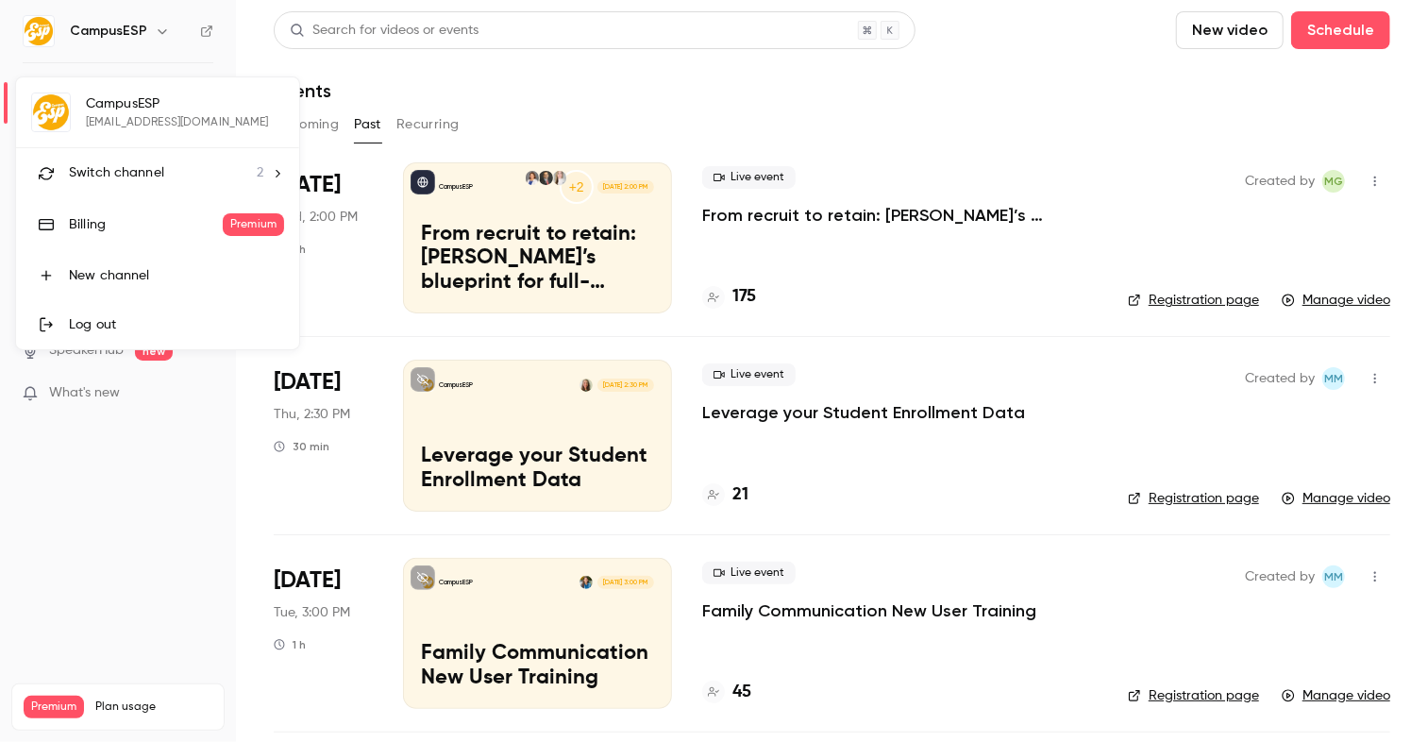
click at [254, 181] on li "Switch channel 2" at bounding box center [157, 173] width 283 height 50
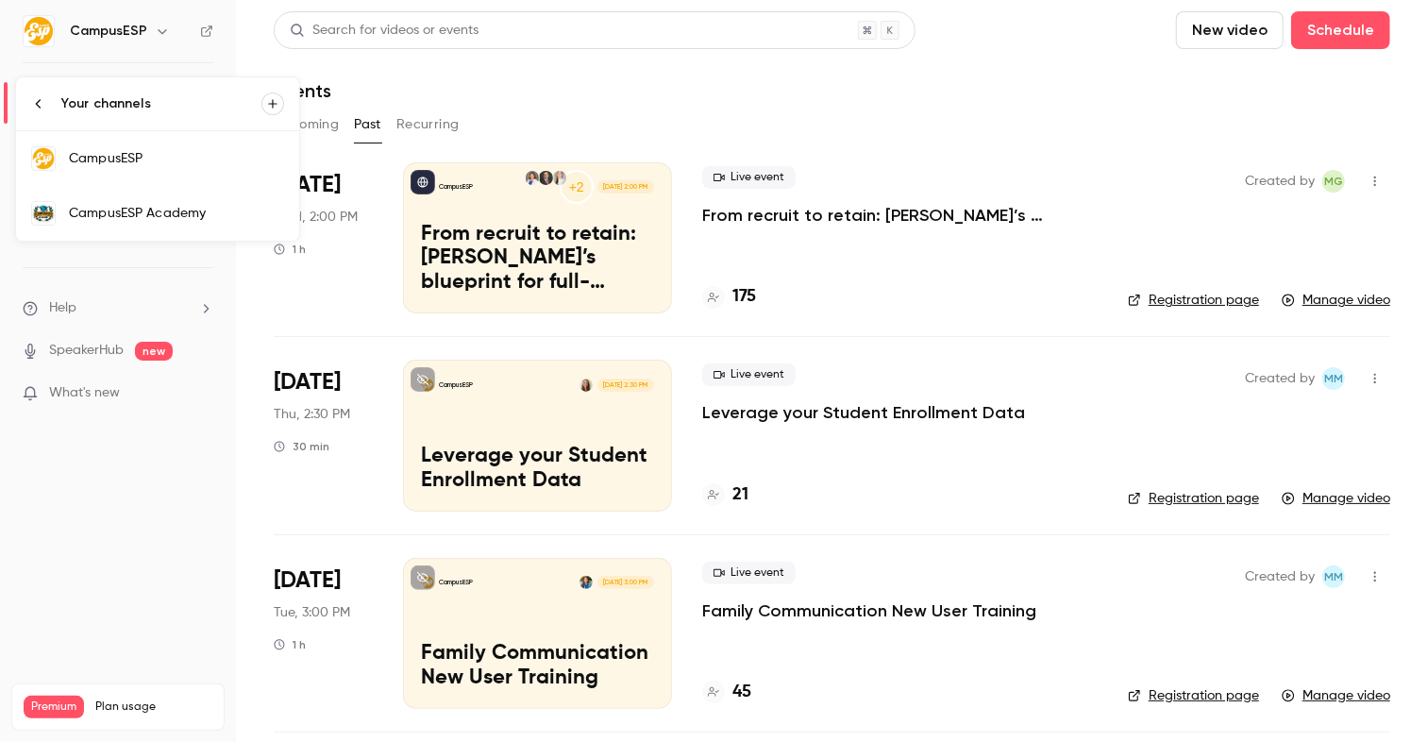
click at [163, 214] on div "CampusESP Academy" at bounding box center [176, 213] width 215 height 19
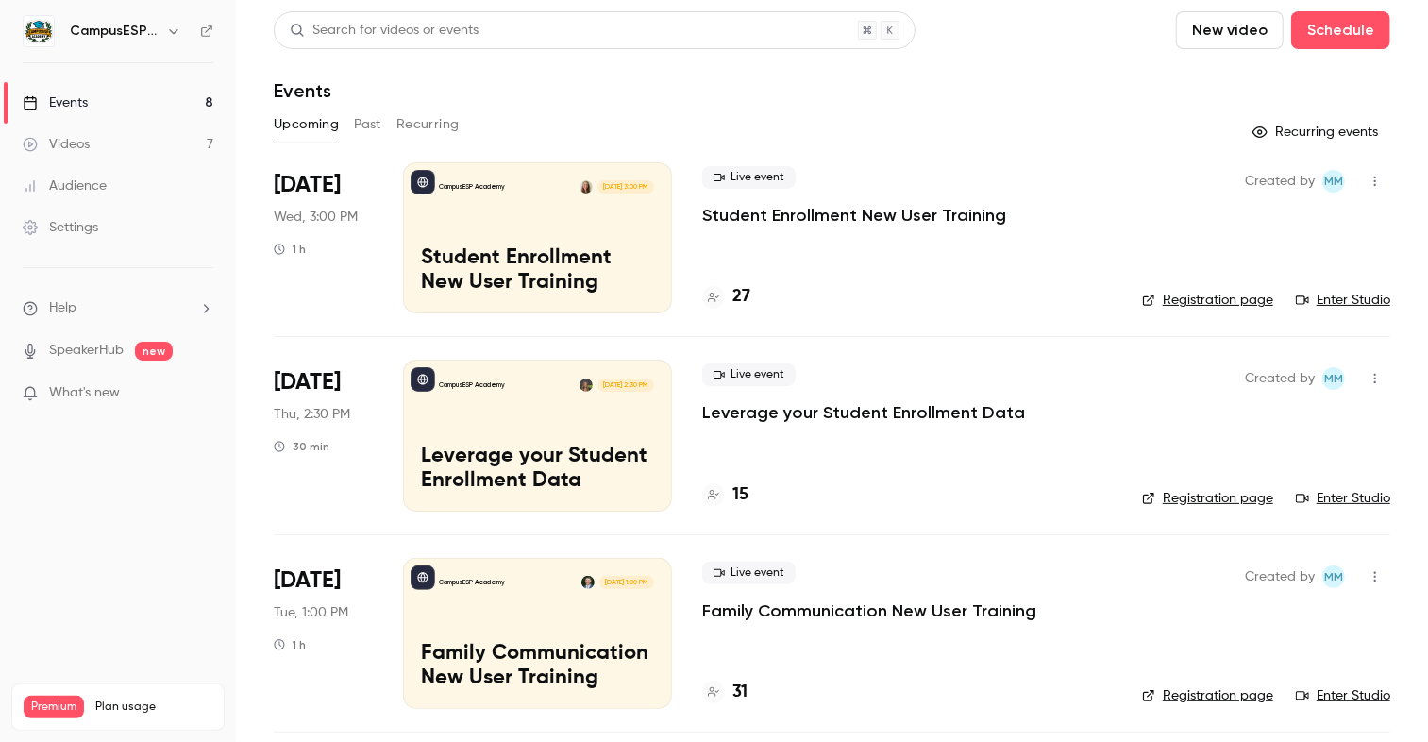
click at [367, 121] on button "Past" at bounding box center [367, 125] width 27 height 30
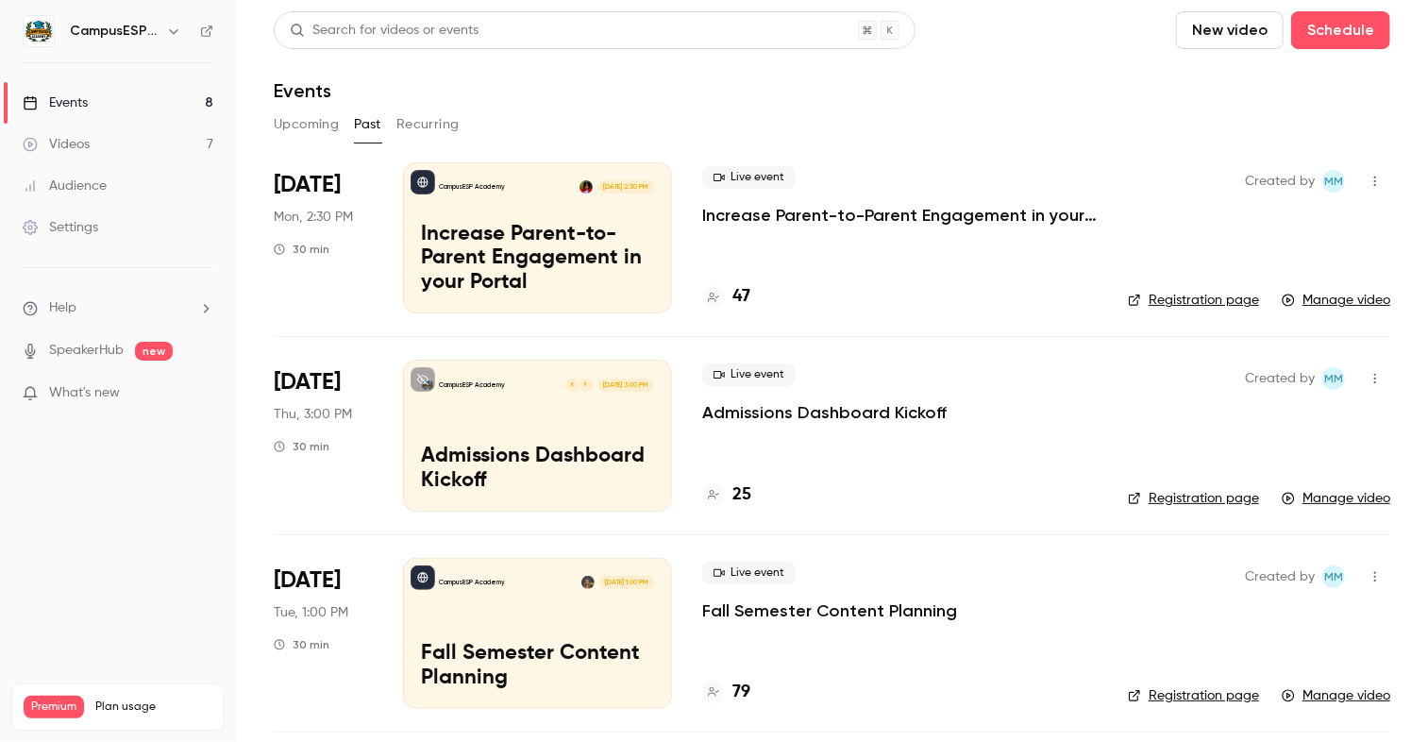
click at [303, 126] on button "Upcoming" at bounding box center [306, 125] width 65 height 30
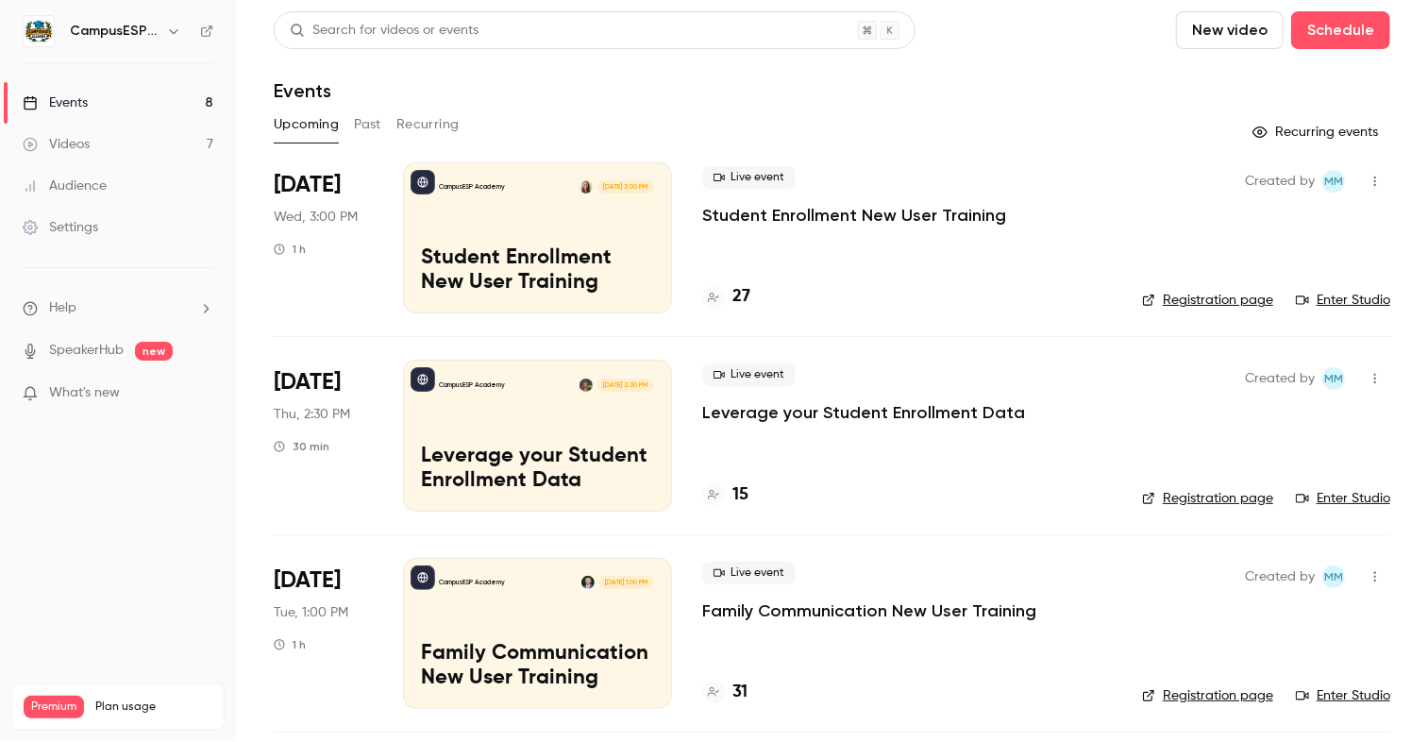
click at [207, 34] on icon at bounding box center [206, 31] width 13 height 13
click at [55, 143] on div "Videos" at bounding box center [56, 144] width 67 height 19
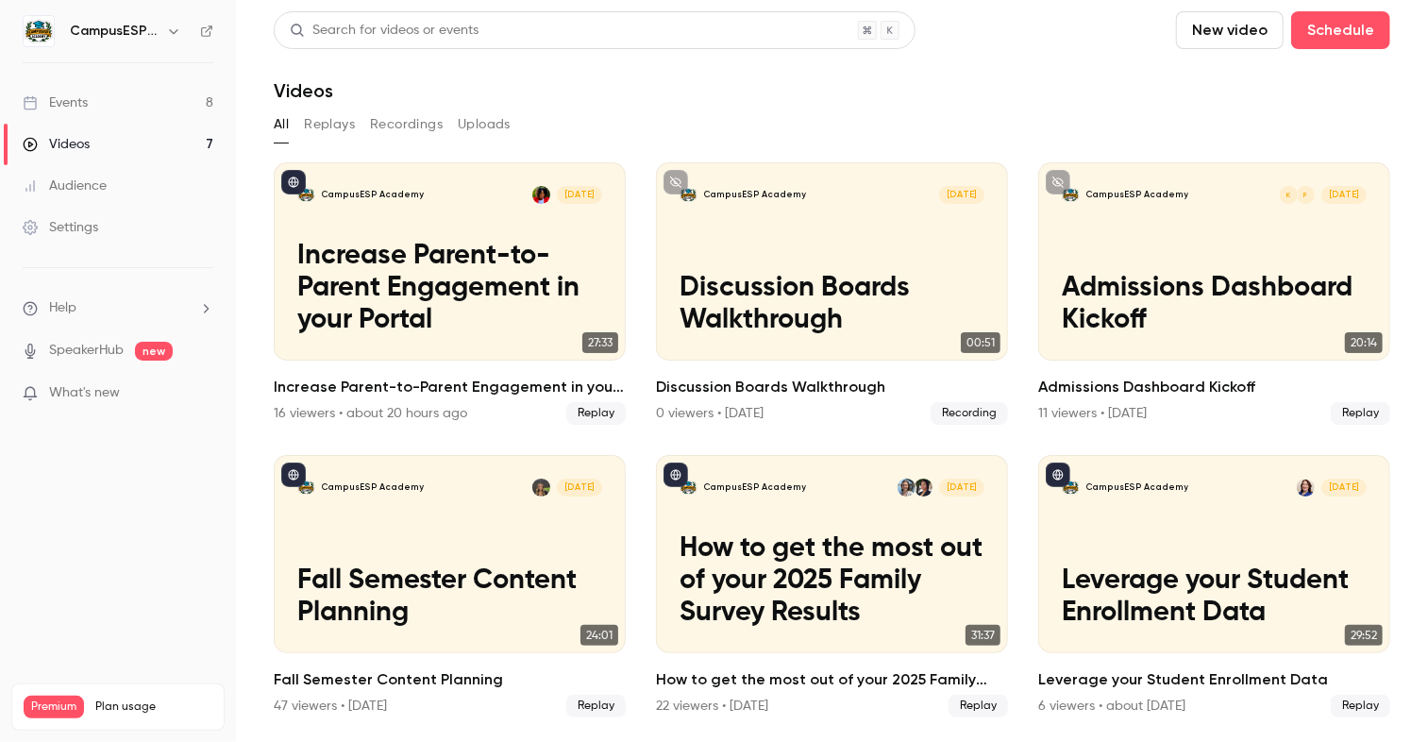
click at [421, 124] on button "Recordings" at bounding box center [406, 125] width 73 height 30
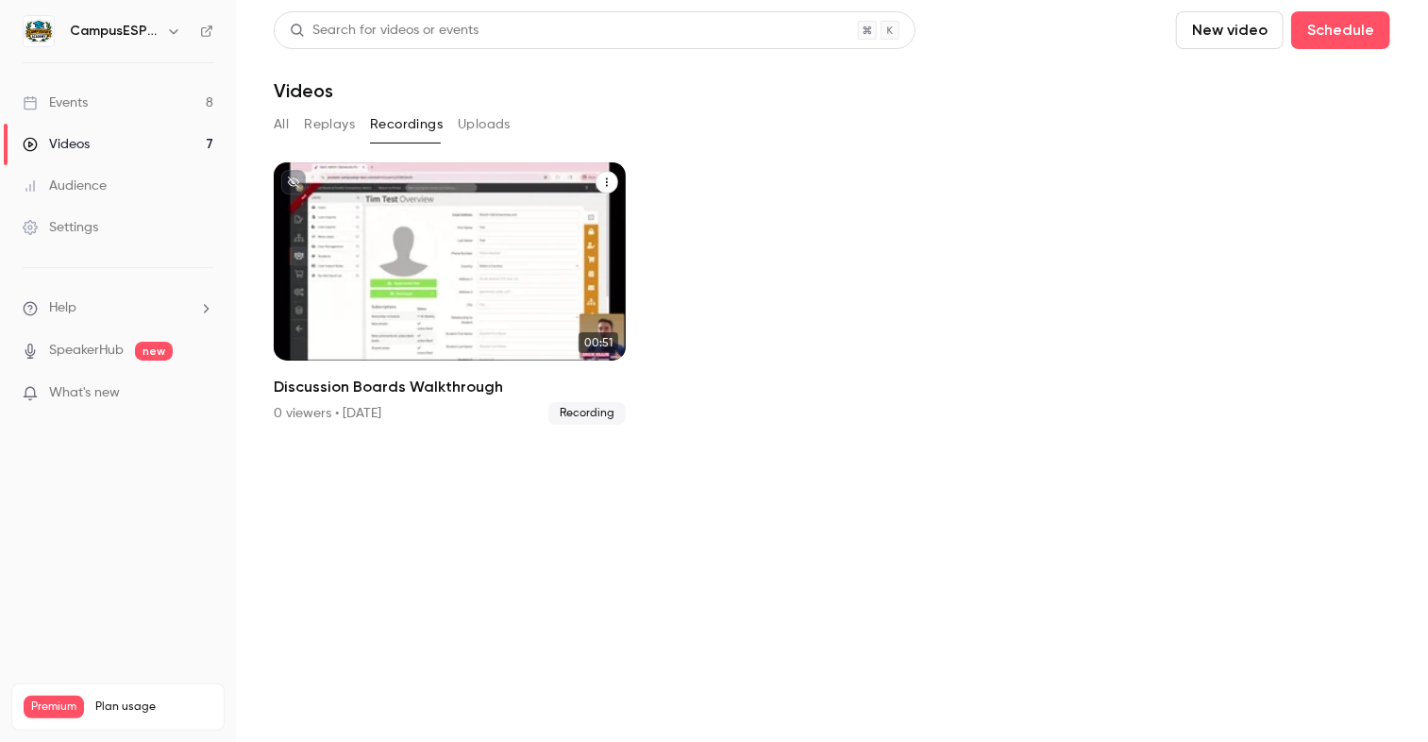
click at [430, 267] on div "CampusESP Academy [DATE] Discussion Boards Walkthrough" at bounding box center [450, 261] width 352 height 198
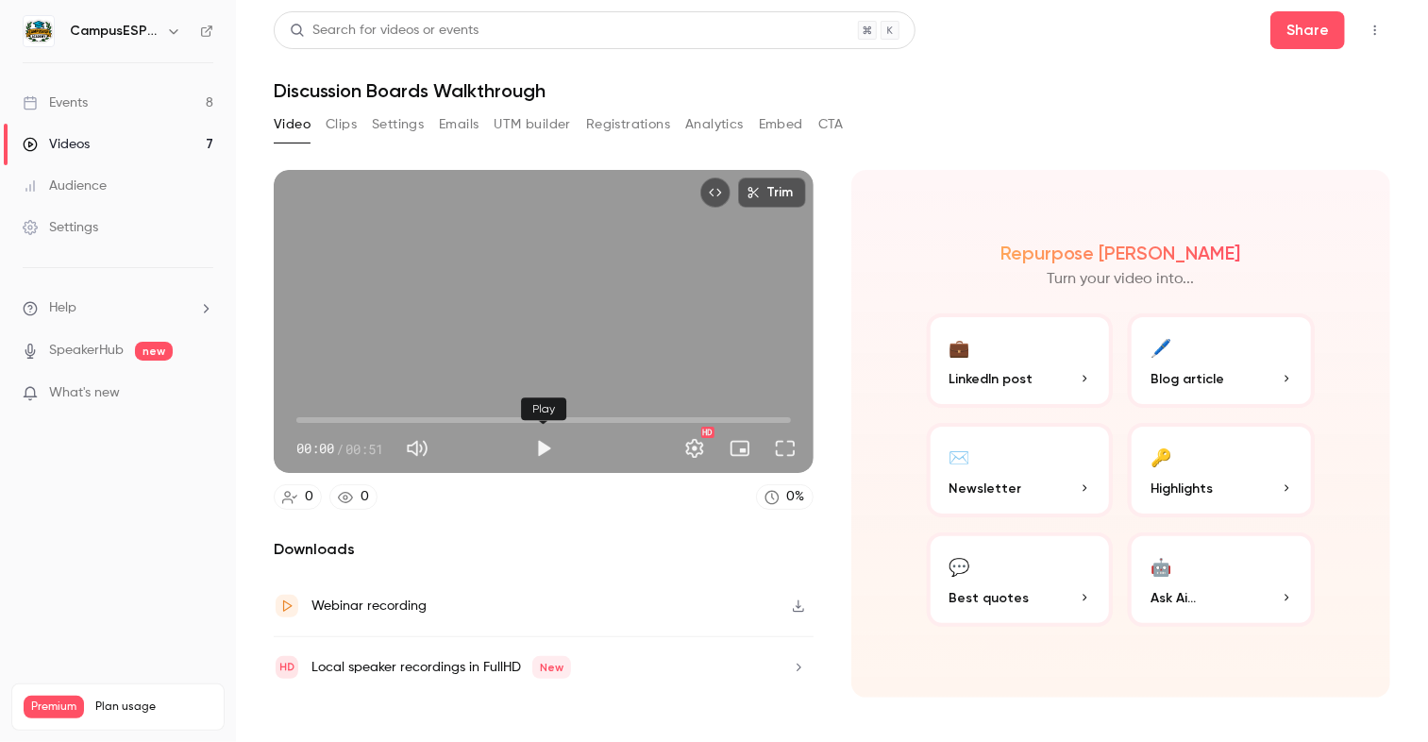
click at [543, 449] on button "Play" at bounding box center [544, 449] width 38 height 38
type input "****"
click at [66, 142] on div "Videos" at bounding box center [56, 144] width 67 height 19
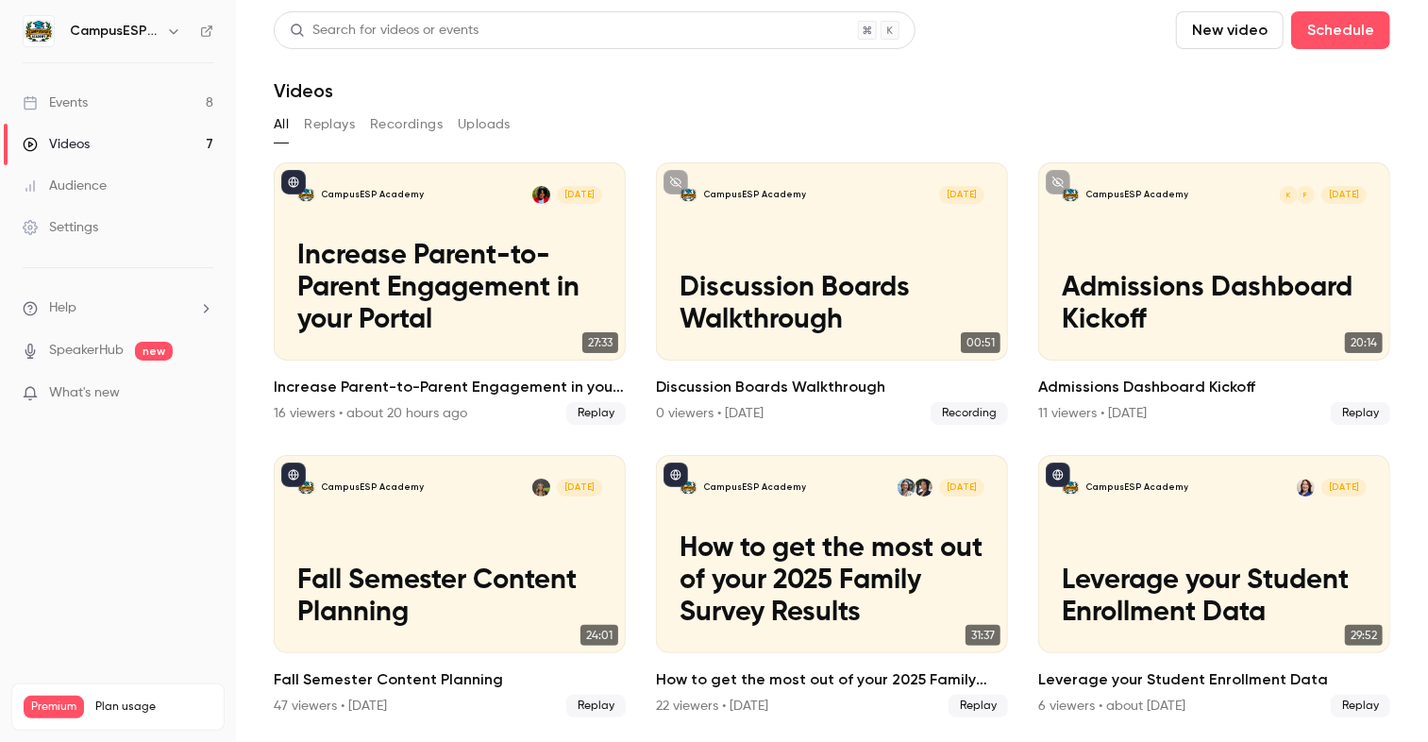
click at [1233, 21] on button "New video" at bounding box center [1230, 30] width 108 height 38
click at [1243, 89] on div "Record" at bounding box center [1300, 82] width 143 height 19
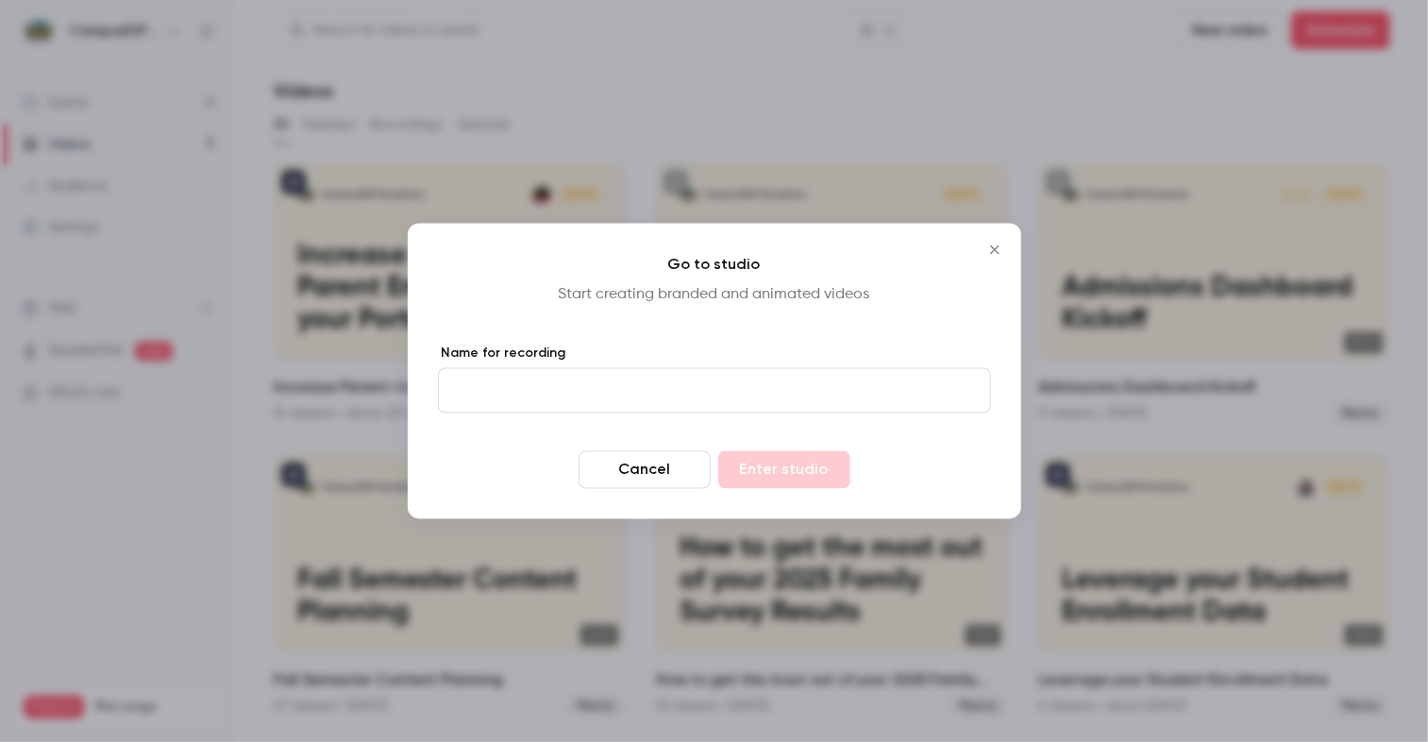
click at [624, 398] on input "Name for recording" at bounding box center [714, 390] width 553 height 45
type input "**********"
click at [818, 477] on button "Enter studio" at bounding box center [784, 470] width 132 height 38
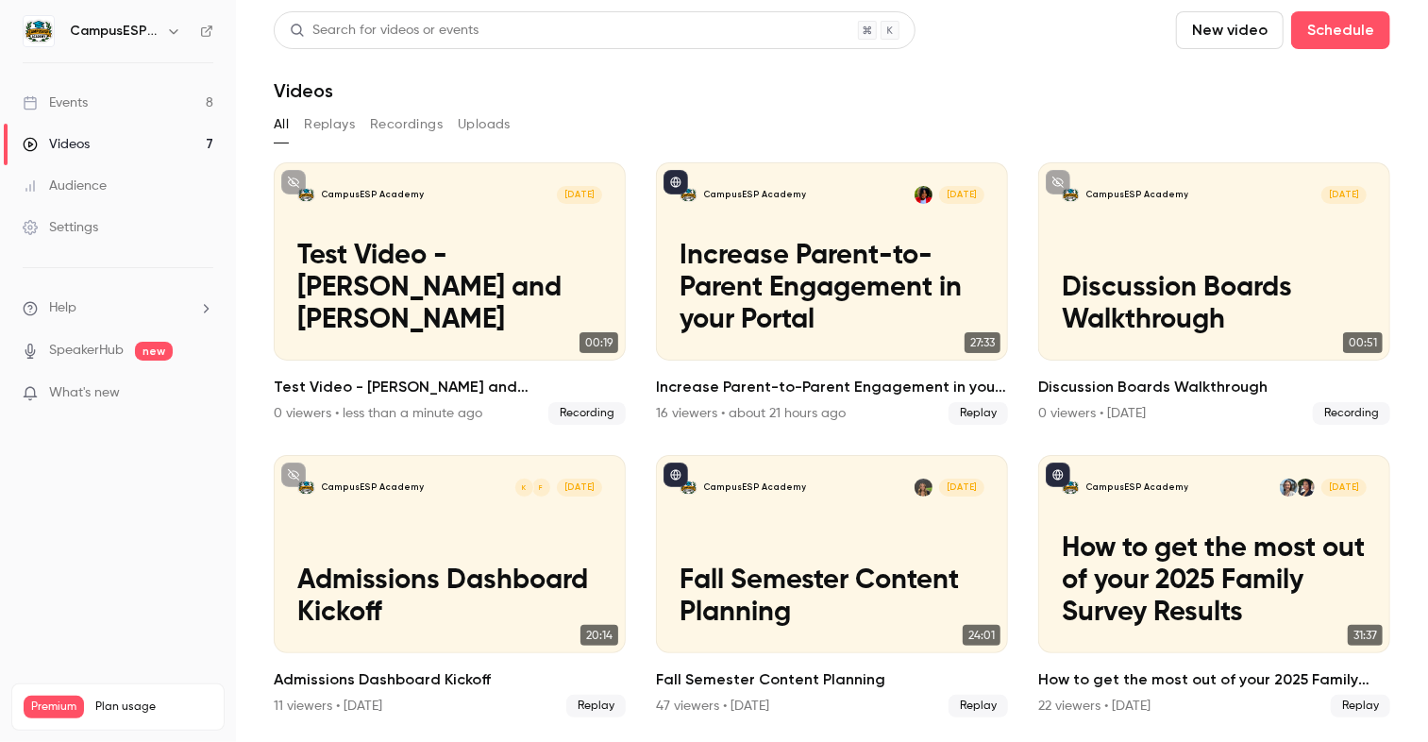
click at [62, 141] on div "Videos" at bounding box center [56, 144] width 67 height 19
click at [412, 117] on button "Recordings" at bounding box center [406, 125] width 73 height 30
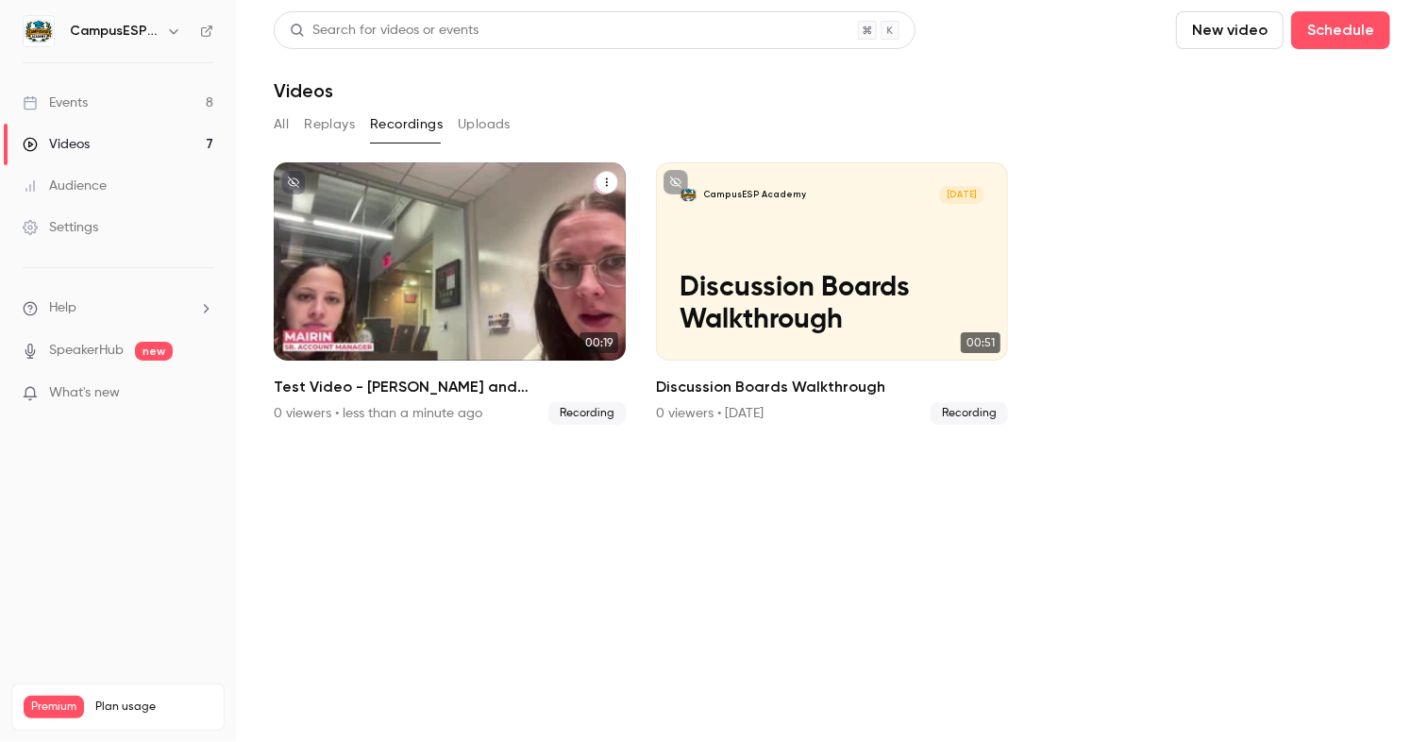
click at [475, 260] on div "CampusESP Academy [DATE] Test Video - [PERSON_NAME] and Mira" at bounding box center [450, 261] width 352 height 198
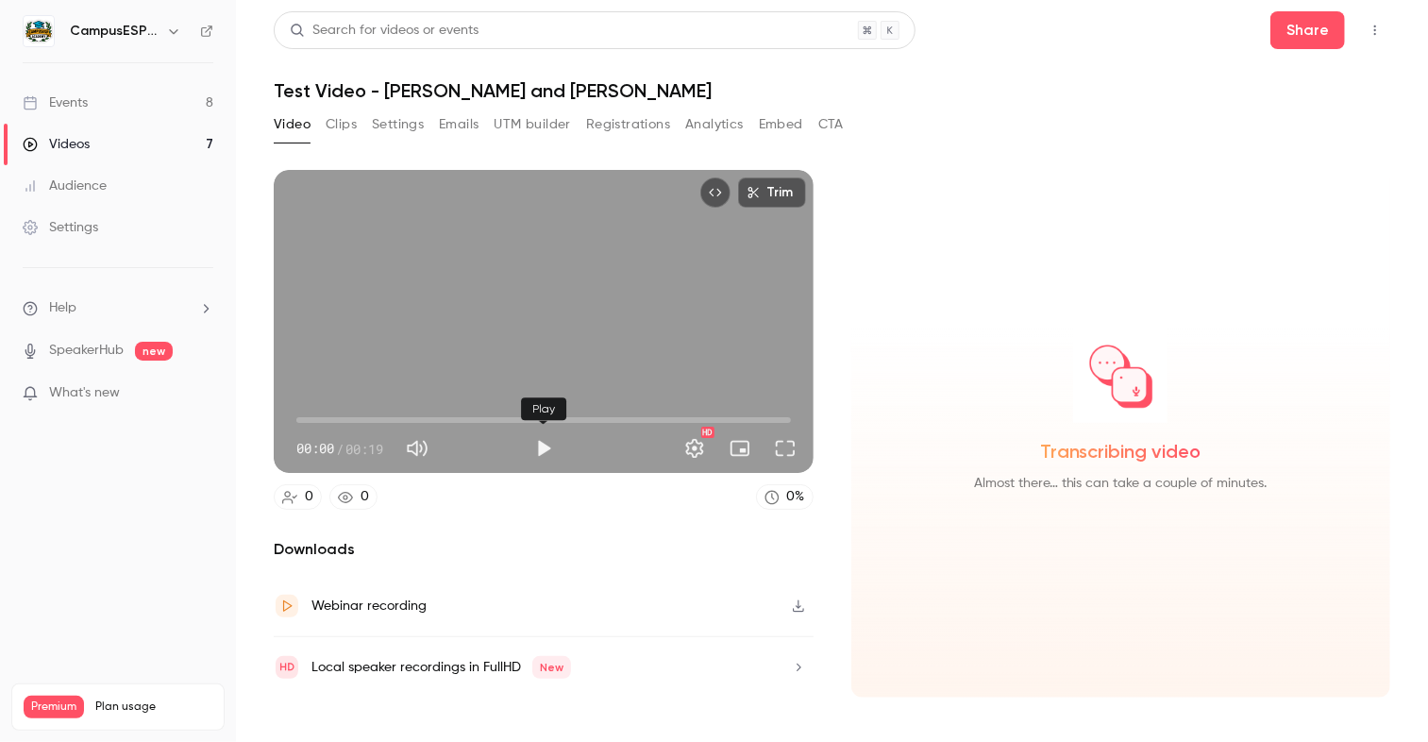
click at [547, 446] on button "Play" at bounding box center [544, 449] width 38 height 38
click at [541, 448] on button "Pause" at bounding box center [544, 449] width 38 height 38
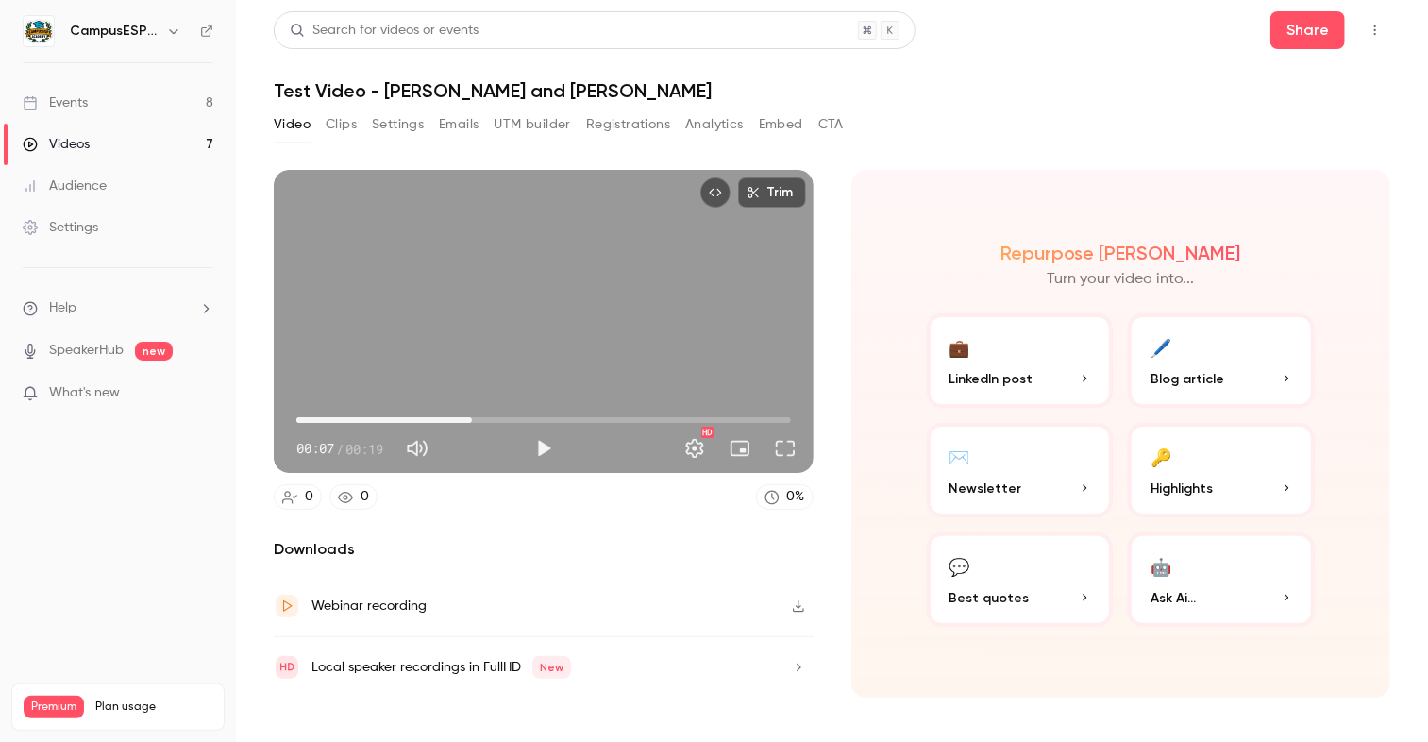
click at [1375, 20] on button "Top Bar Actions" at bounding box center [1375, 30] width 30 height 30
click at [1242, 175] on div "Delete" at bounding box center [1303, 176] width 147 height 19
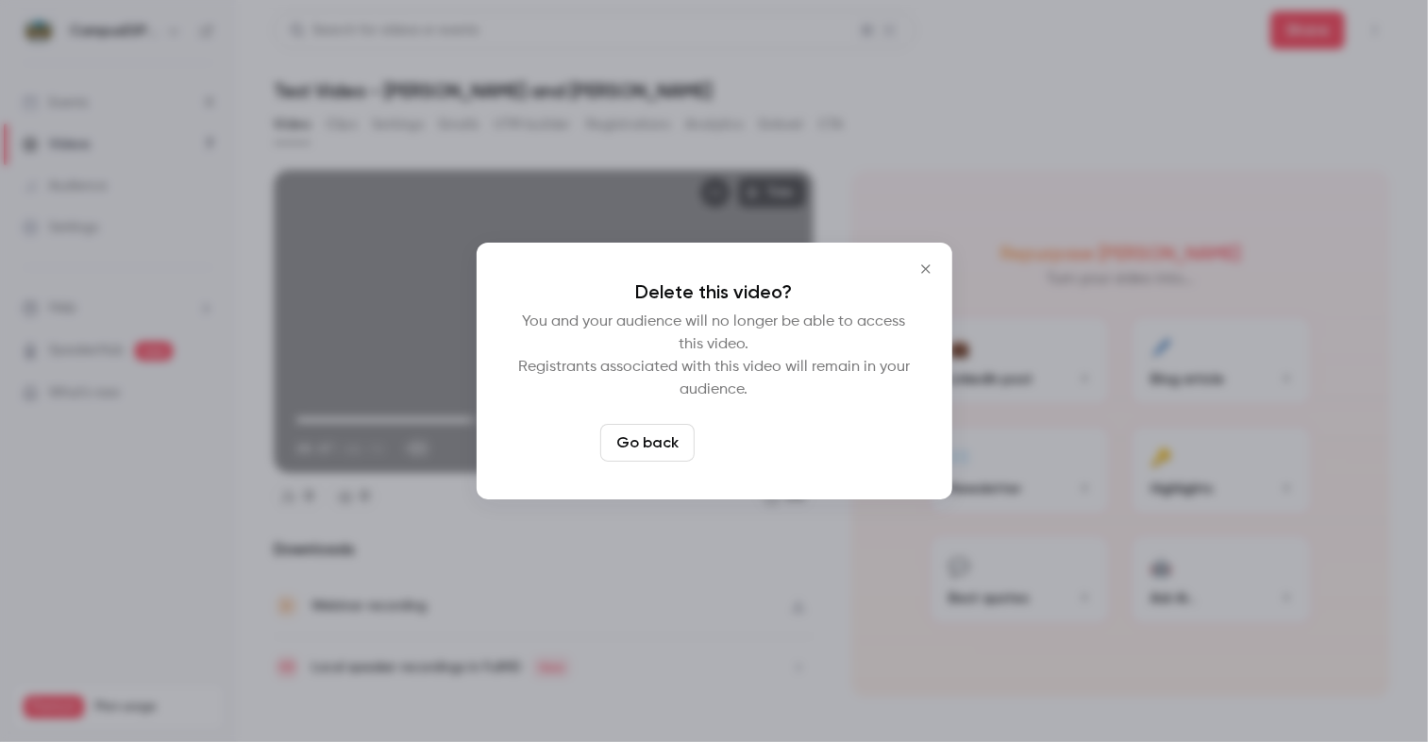
click at [765, 440] on button "Delete video" at bounding box center [765, 443] width 126 height 38
type input "***"
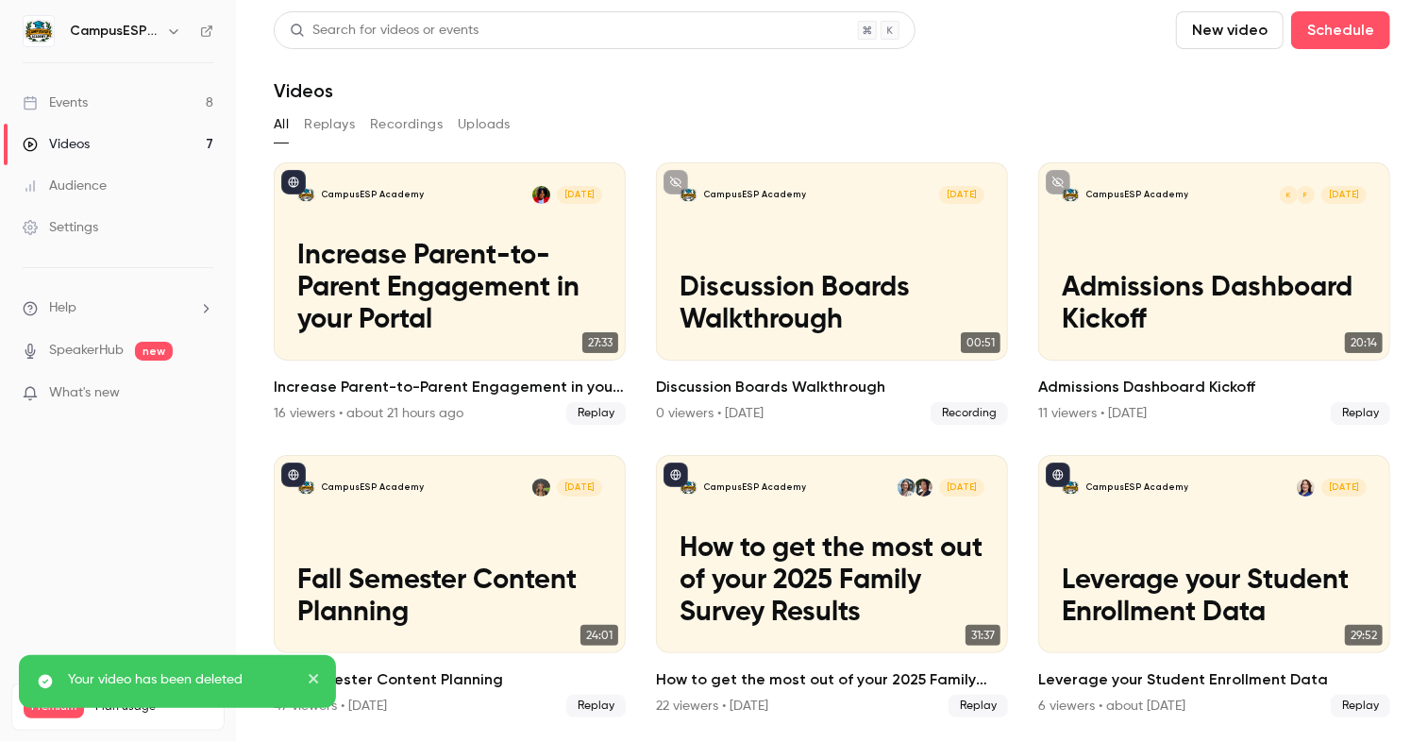
click at [379, 128] on button "Recordings" at bounding box center [406, 125] width 73 height 30
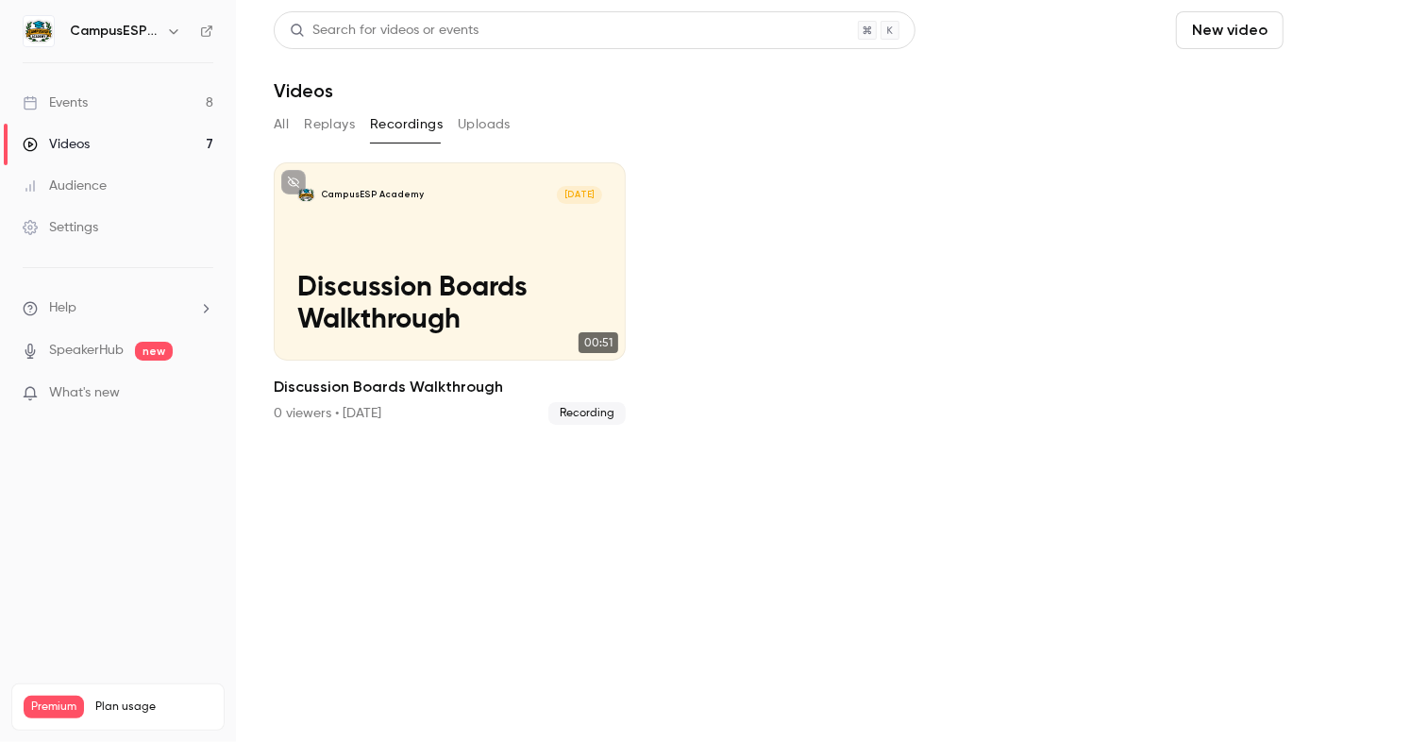
click at [1338, 38] on button "Schedule" at bounding box center [1340, 30] width 99 height 38
click at [1238, 26] on div at bounding box center [714, 371] width 1428 height 742
click at [1227, 34] on button "New video" at bounding box center [1230, 30] width 108 height 38
click at [1270, 75] on div "Record" at bounding box center [1300, 82] width 143 height 19
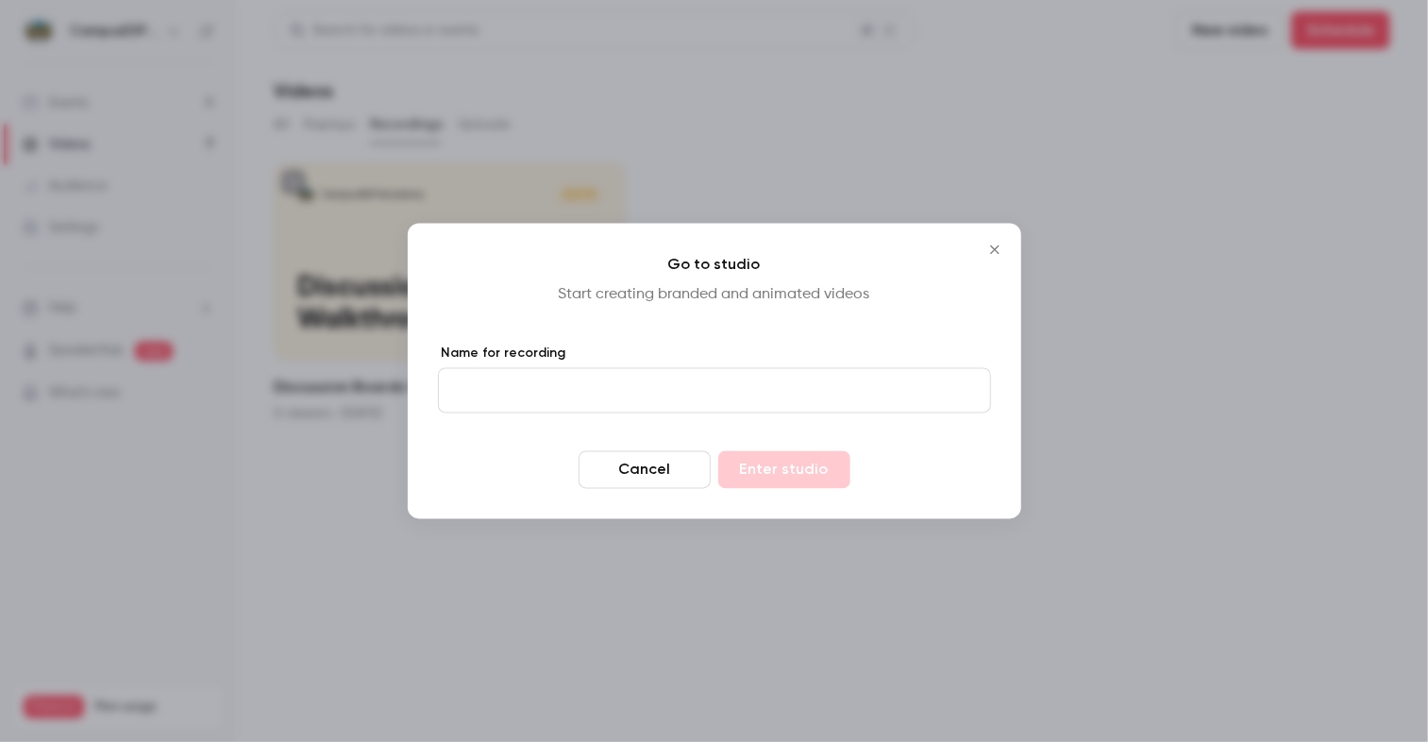
click at [627, 398] on input "Name for recording" at bounding box center [714, 390] width 553 height 45
type input "****"
click at [785, 471] on button "Enter studio" at bounding box center [784, 470] width 132 height 38
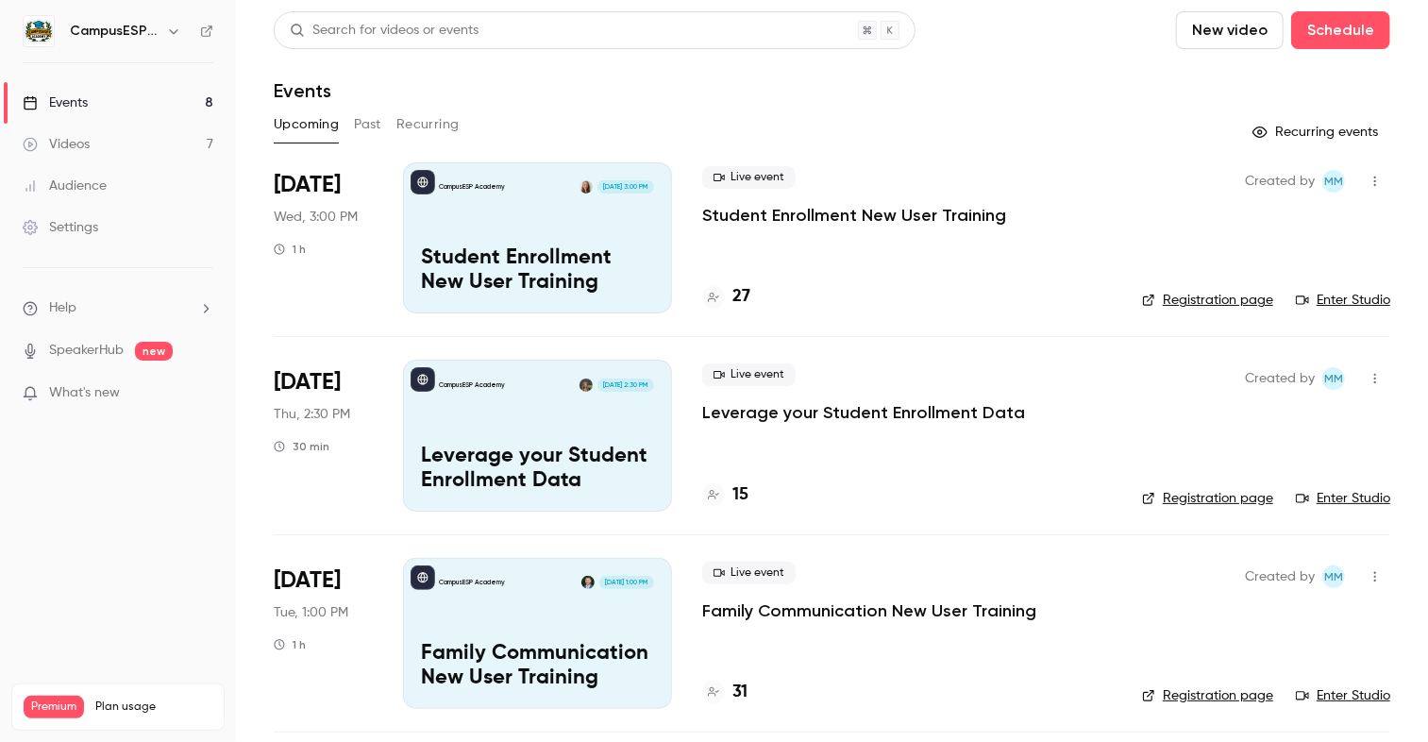
click at [362, 124] on button "Past" at bounding box center [367, 125] width 27 height 30
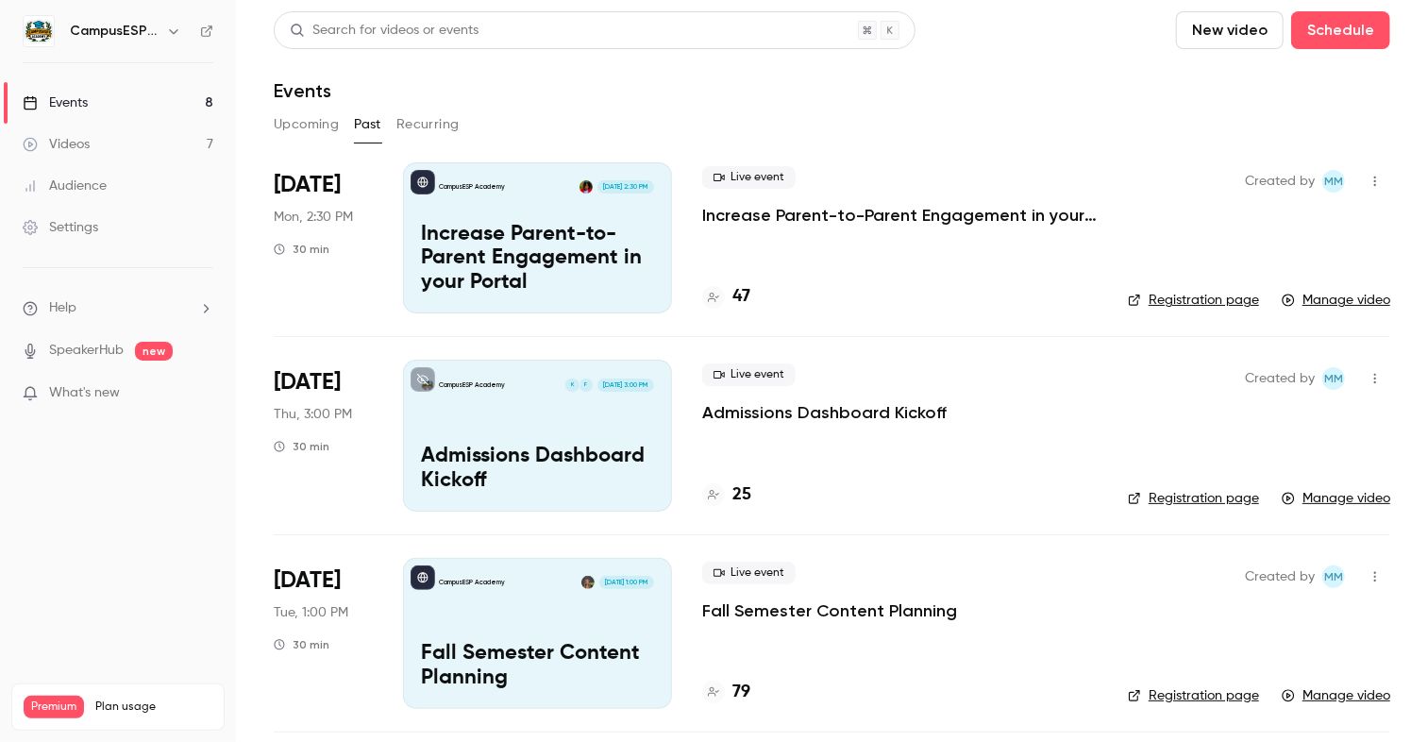
click at [523, 241] on p "Increase Parent-to-Parent Engagement in your Portal" at bounding box center [537, 259] width 233 height 73
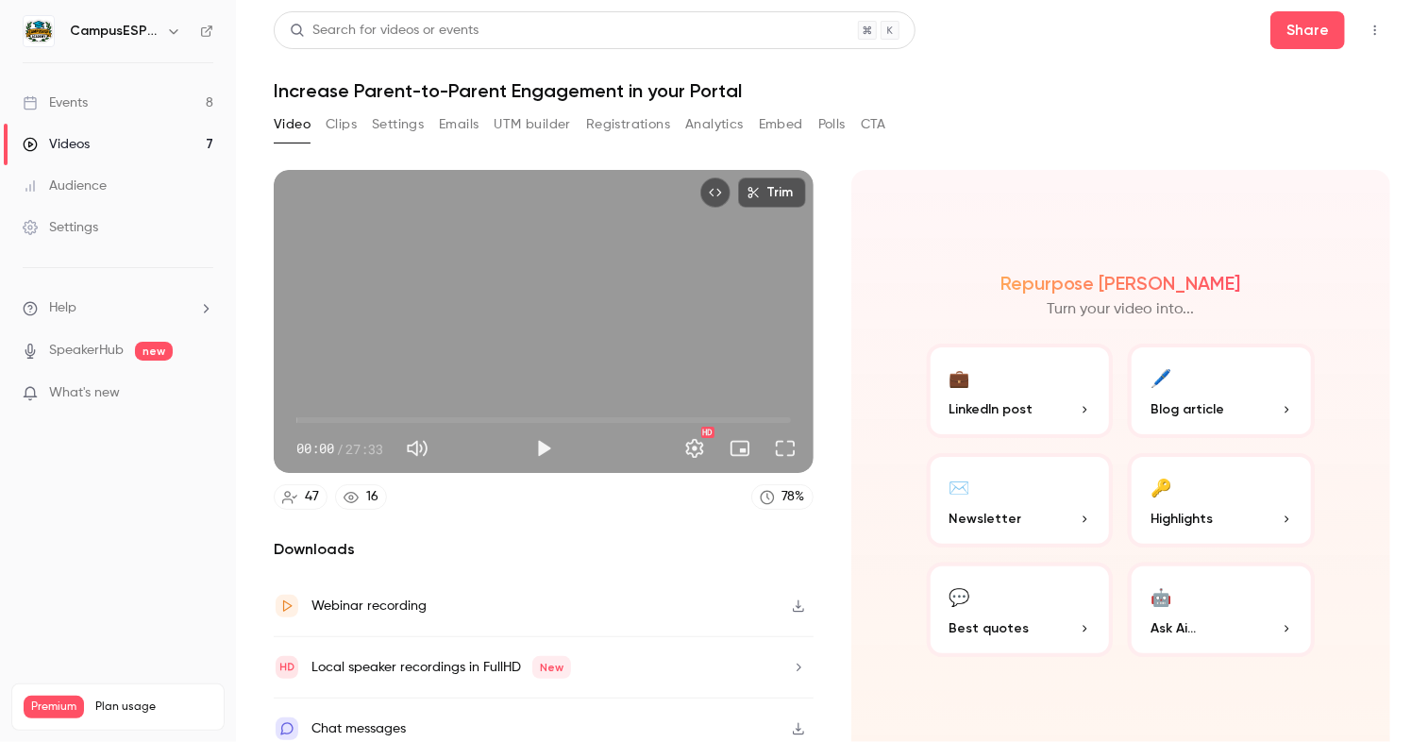
click at [721, 119] on button "Analytics" at bounding box center [714, 125] width 59 height 30
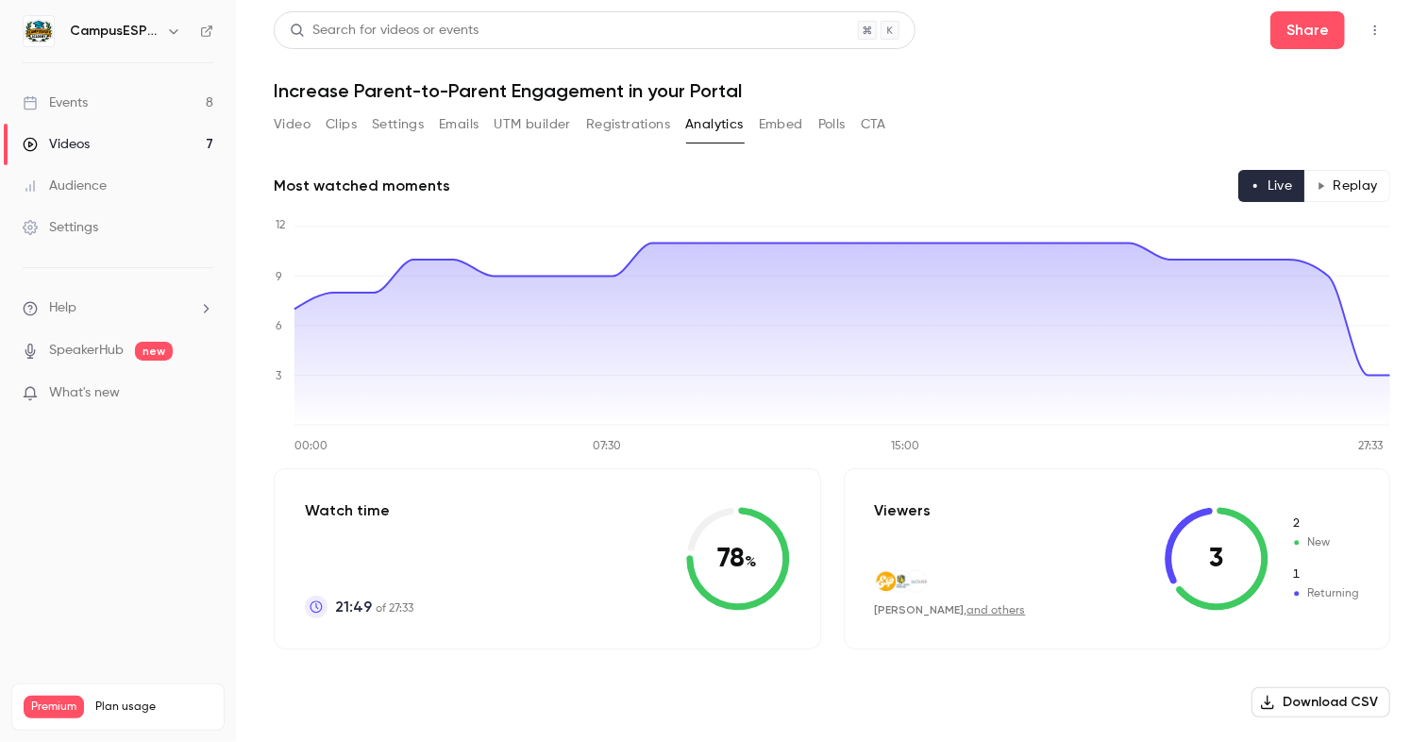
click at [108, 107] on link "Events 8" at bounding box center [118, 103] width 236 height 42
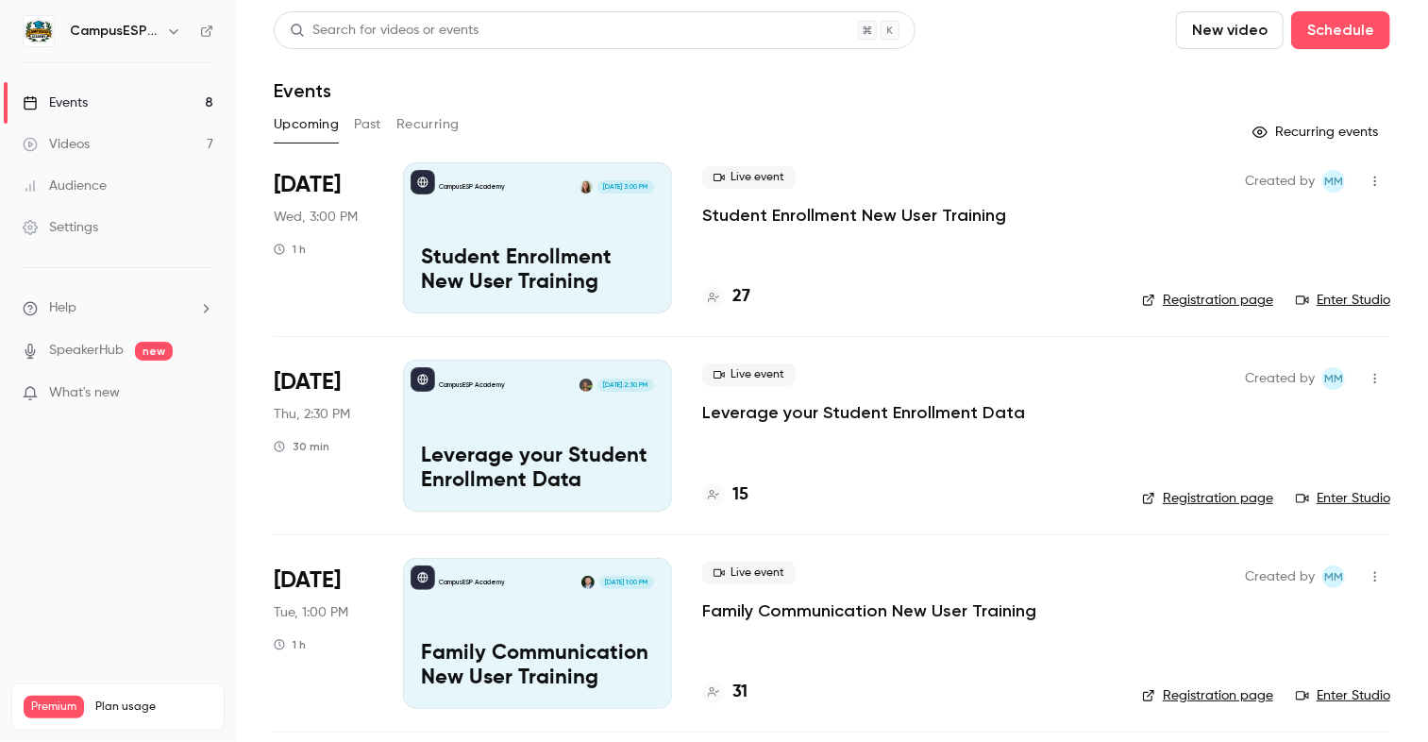
click at [77, 148] on div "Videos" at bounding box center [56, 144] width 67 height 19
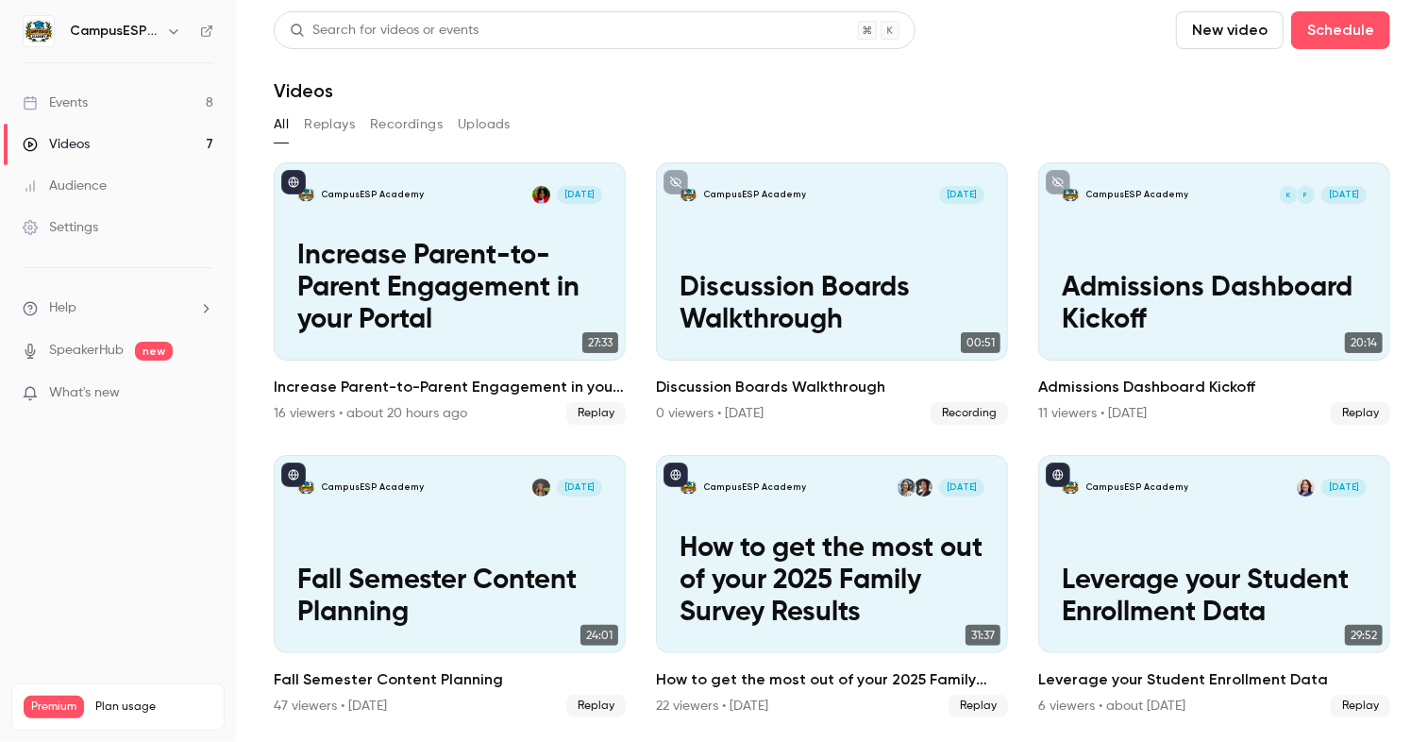
click at [423, 129] on button "Recordings" at bounding box center [406, 125] width 73 height 30
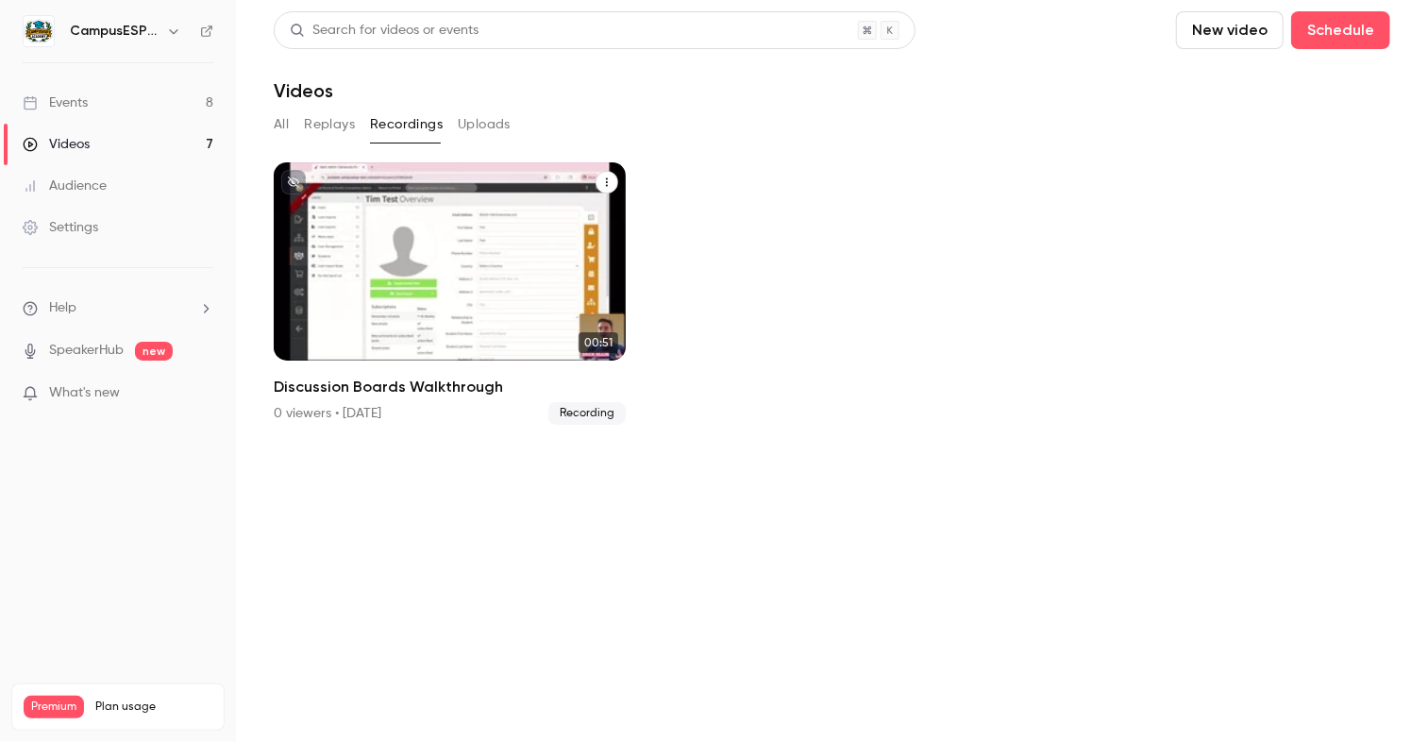
click at [433, 275] on p "Discussion Boards Walkthrough" at bounding box center [449, 305] width 305 height 64
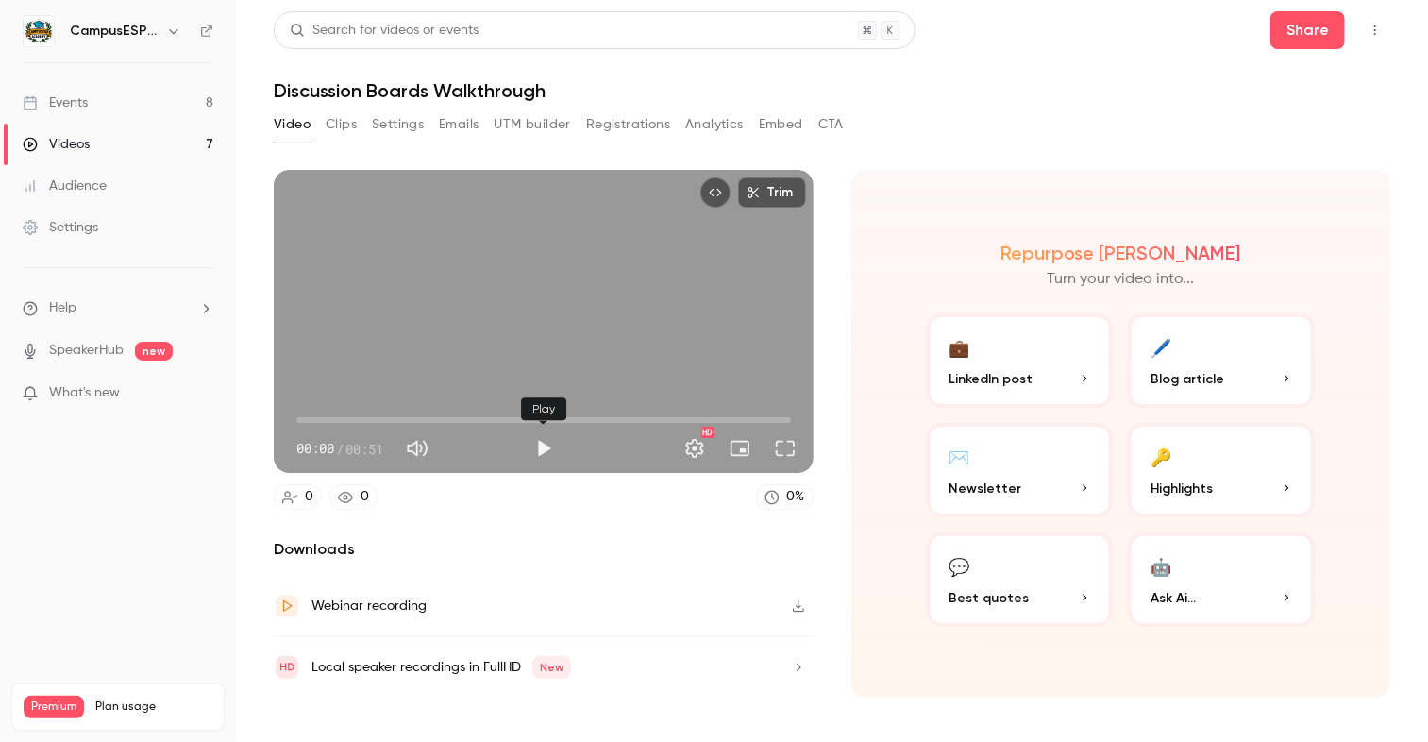
click at [554, 453] on button "Play" at bounding box center [544, 449] width 38 height 38
click at [547, 459] on button "Pause" at bounding box center [544, 449] width 38 height 38
type input "****"
